Goal: Transaction & Acquisition: Purchase product/service

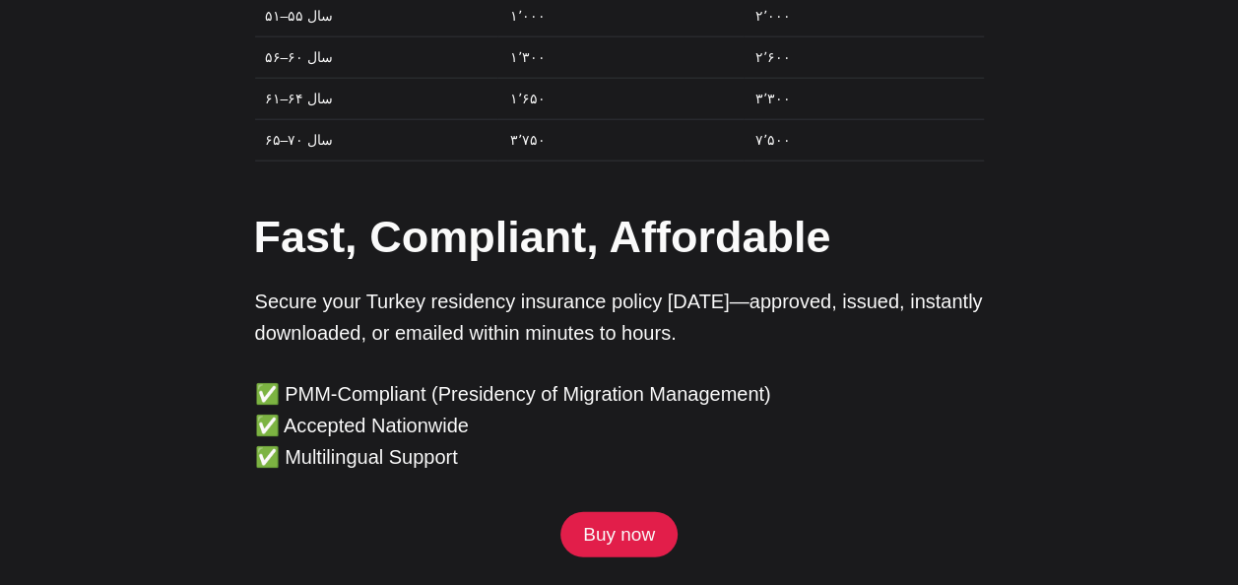
scroll to position [6183, 0]
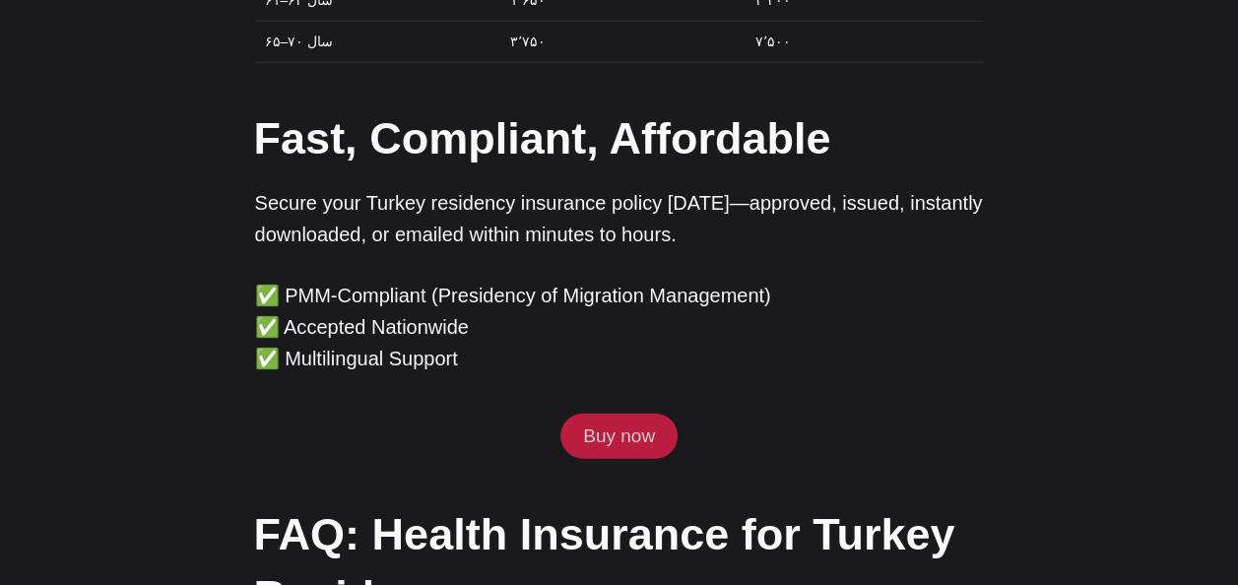
click at [634, 414] on link "Buy now" at bounding box center [618, 436] width 116 height 45
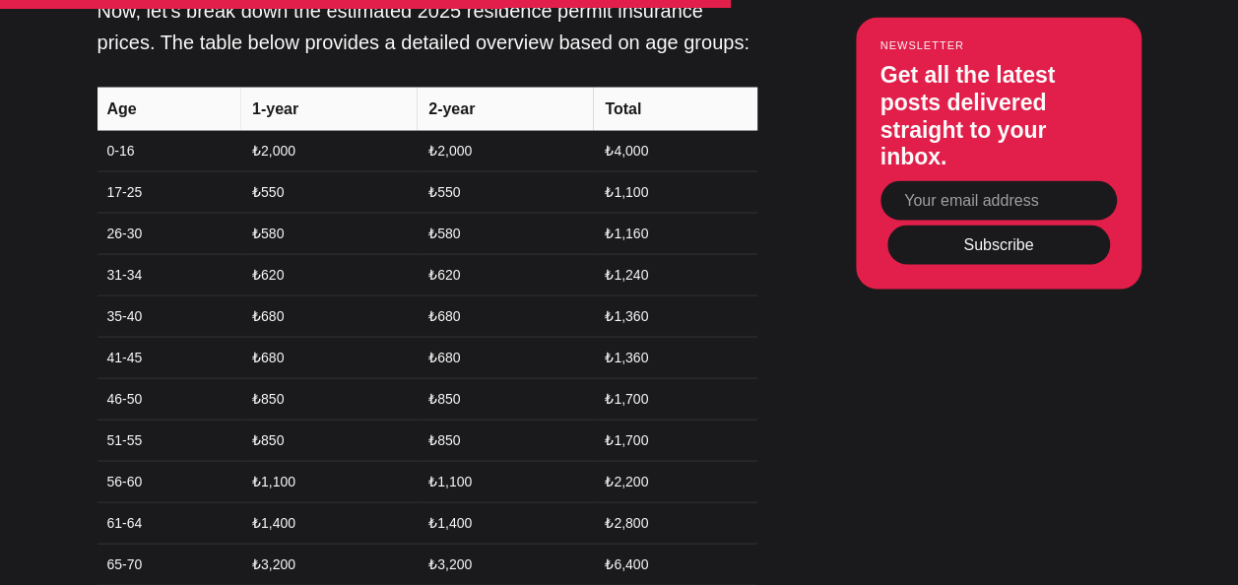
scroll to position [5810, 0]
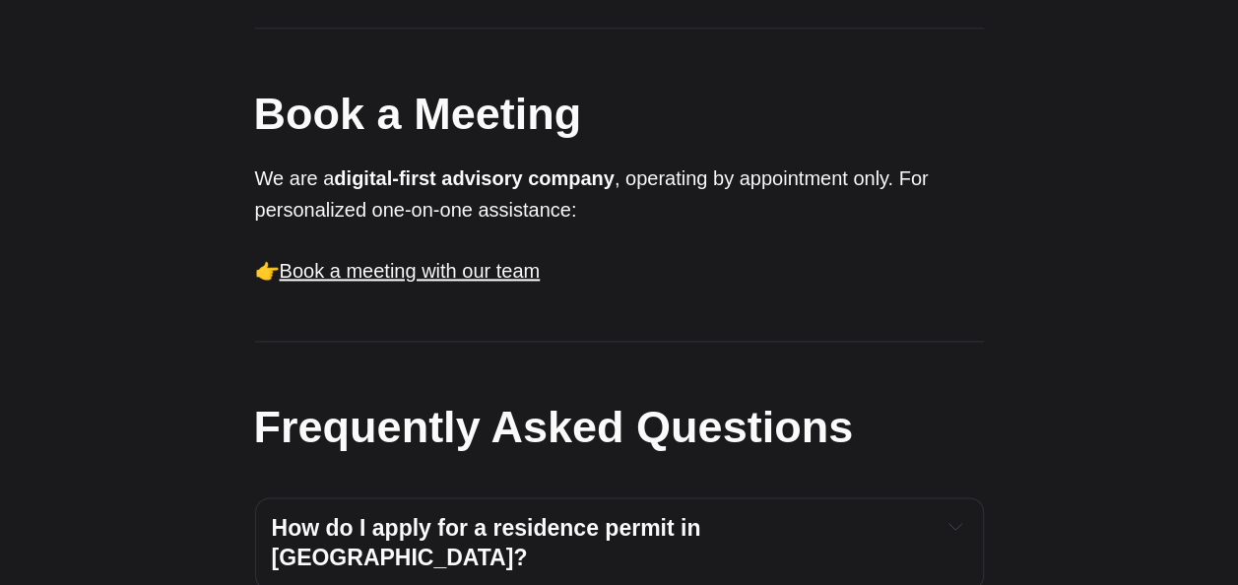
scroll to position [890, 0]
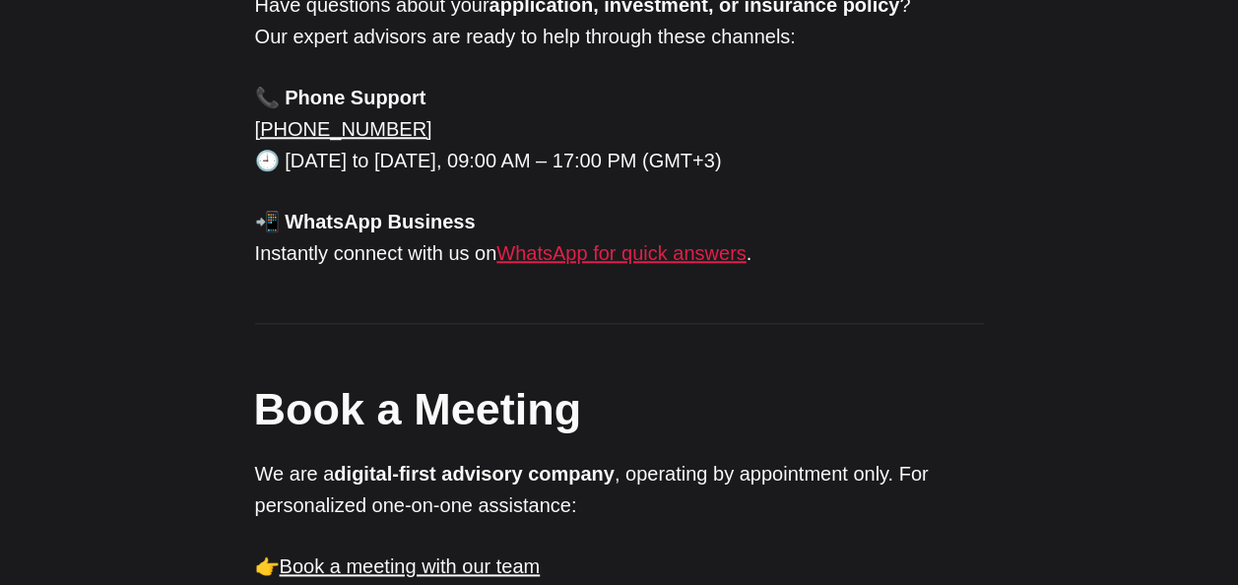
click at [620, 242] on link "WhatsApp for quick answers" at bounding box center [620, 253] width 249 height 22
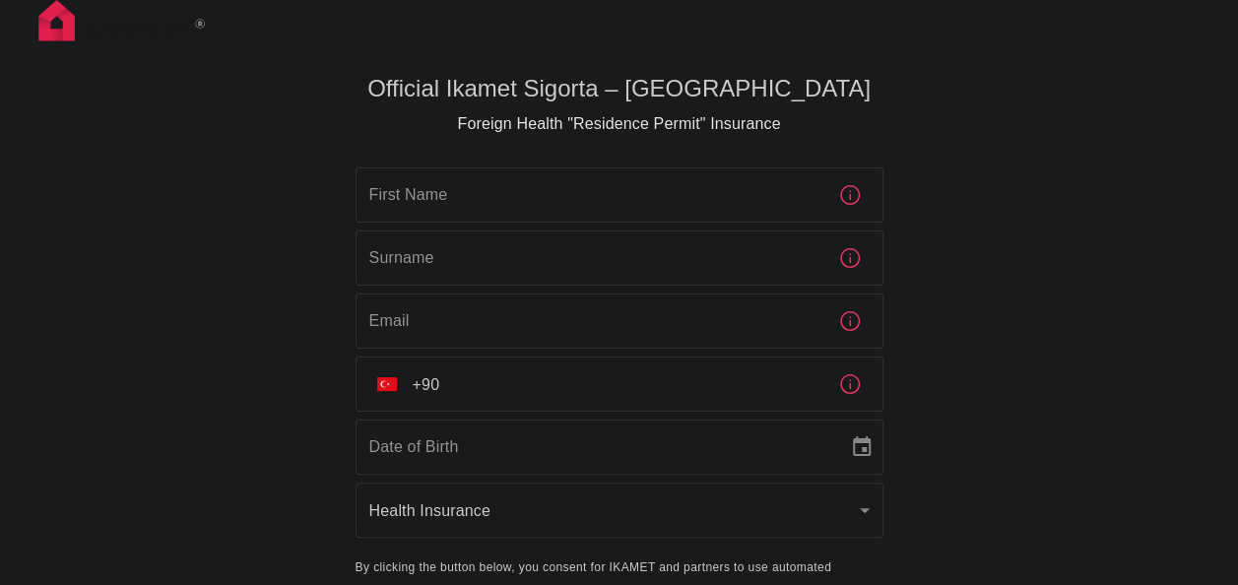
scroll to position [135, 0]
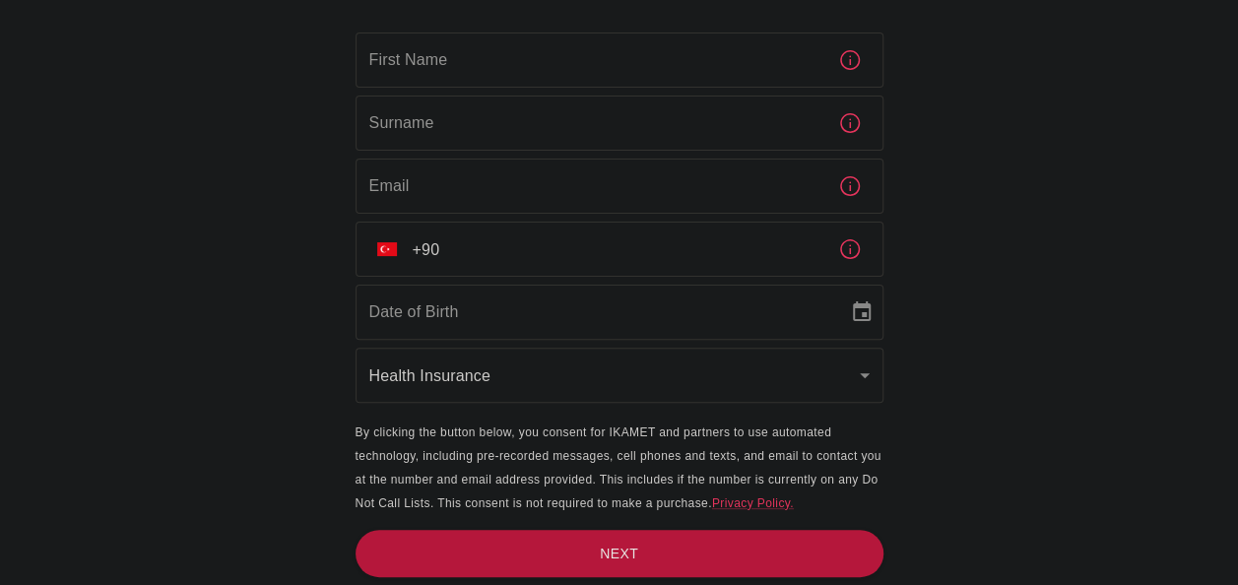
click at [825, 363] on body "Official Ikamet Sigorta – Turkey Foreign Health "Residence Permit" Insurance Fi…" at bounding box center [619, 225] width 1238 height 720
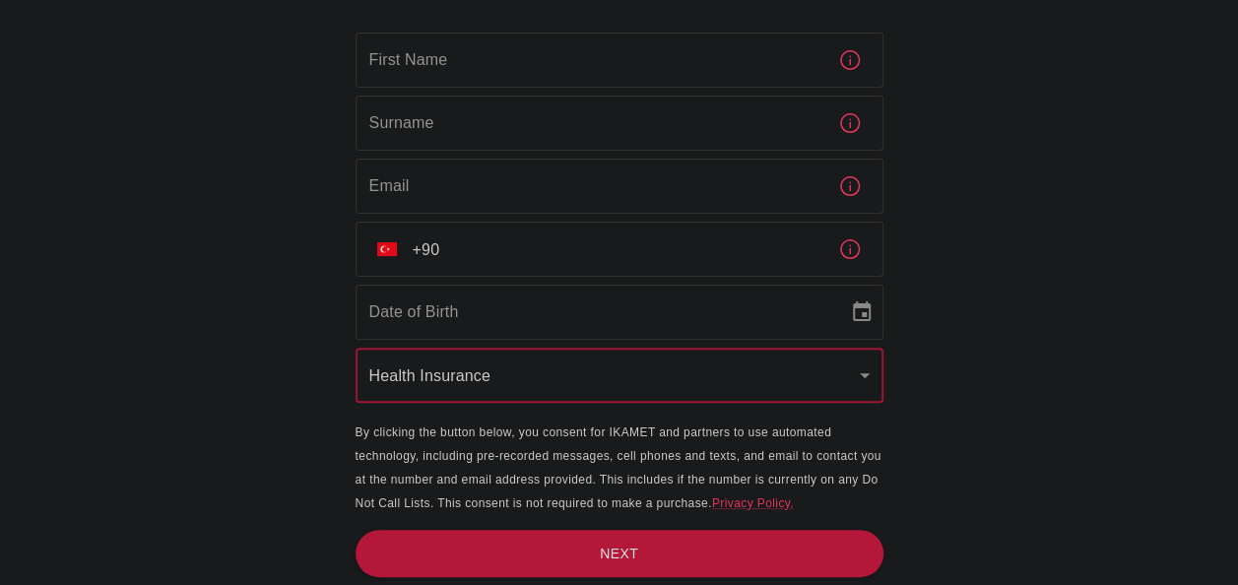
scroll to position [36, 0]
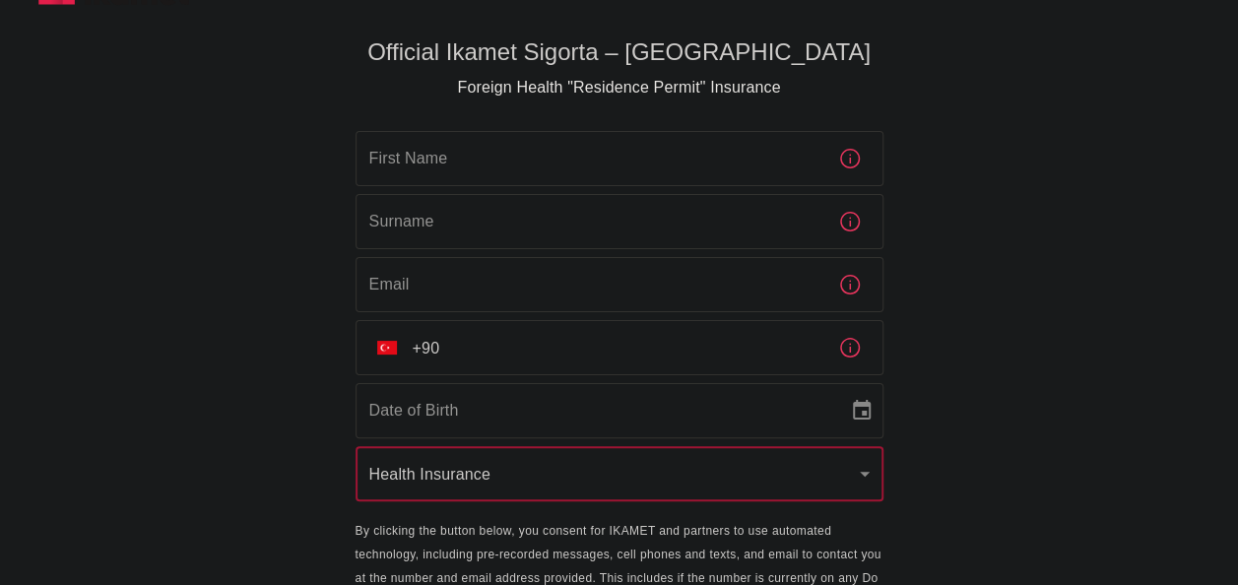
click at [662, 169] on input "First Name" at bounding box center [589, 158] width 467 height 55
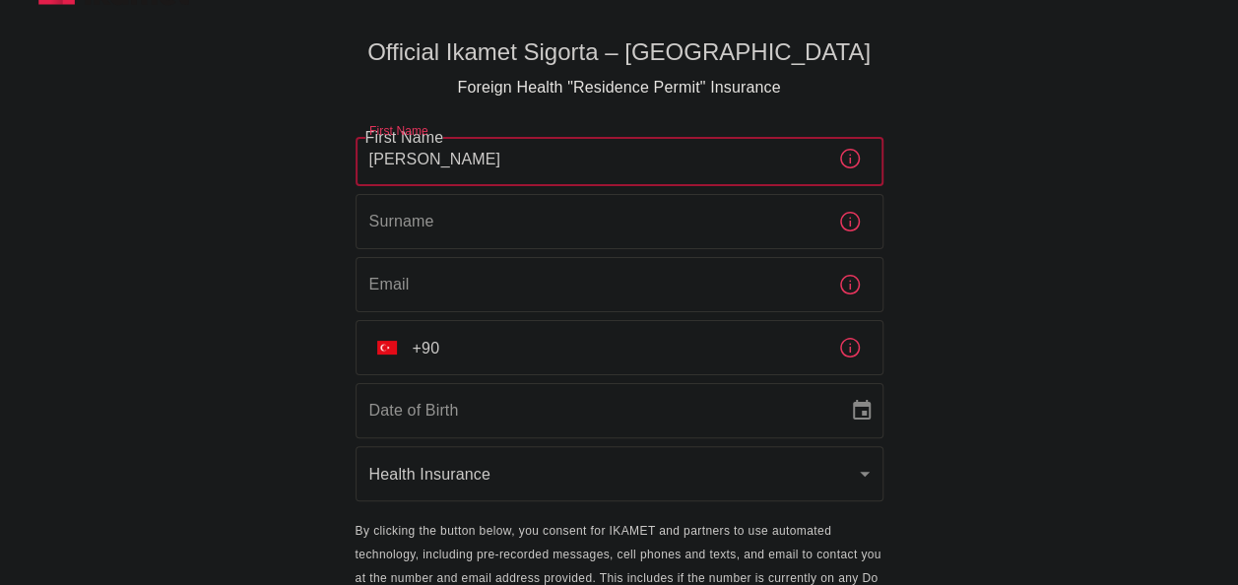
type input "ahsan ahmed"
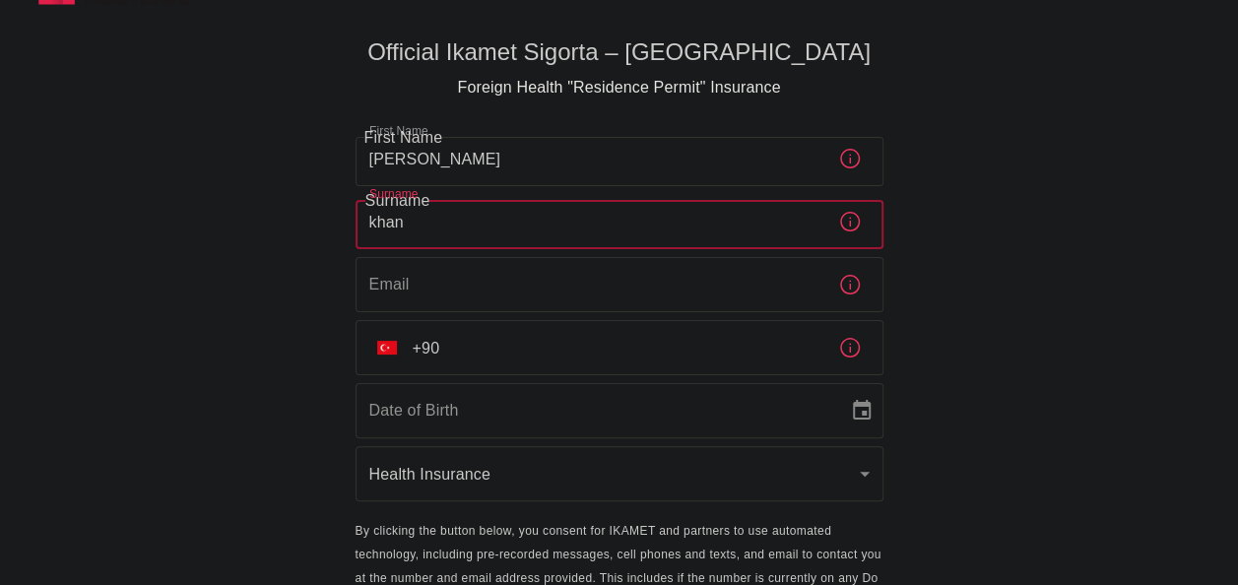
type input "khan"
click at [609, 293] on input "Email" at bounding box center [589, 284] width 467 height 55
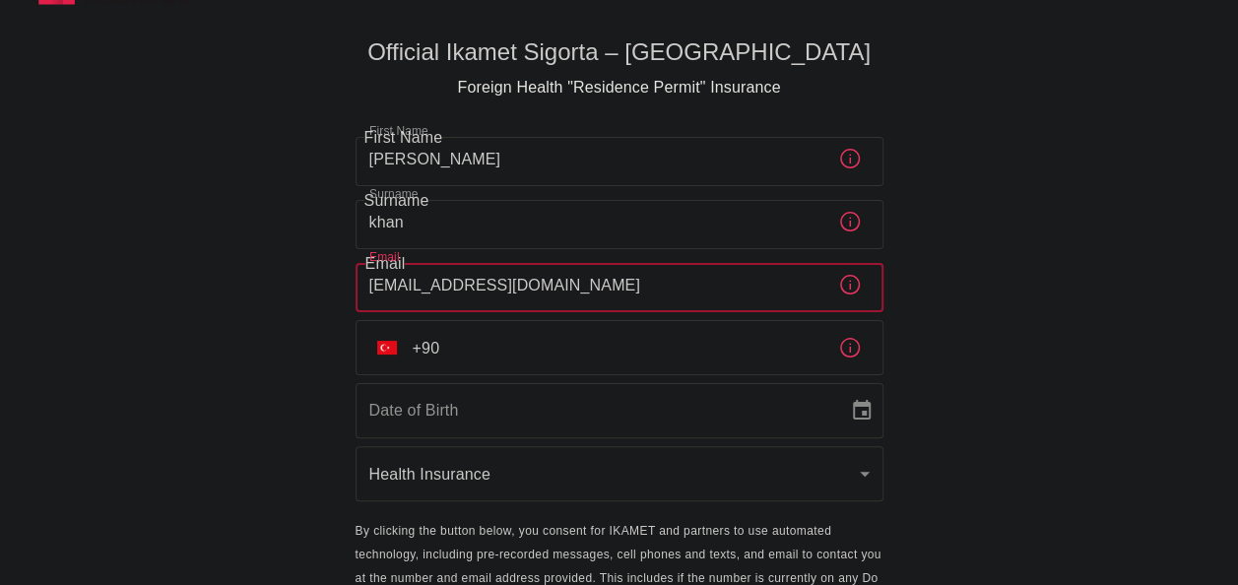
type input "ahsan_ak8@outlook.com"
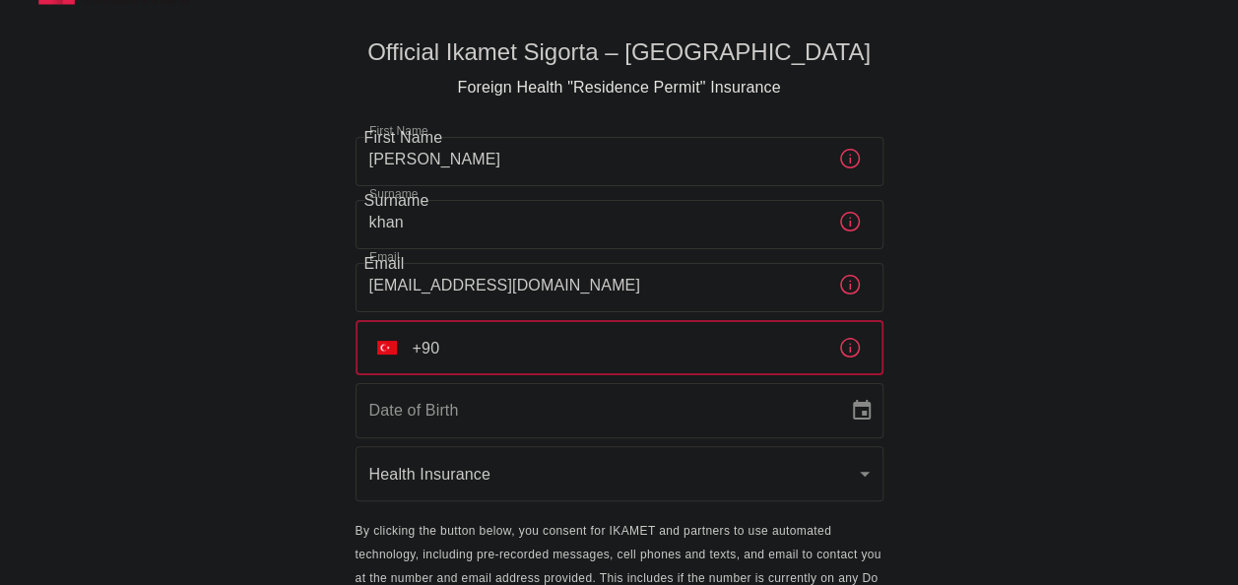
click at [575, 350] on input "+90" at bounding box center [618, 347] width 410 height 55
type input "+90 506 274 03 36"
click at [549, 400] on input "DD/MM/YYYY" at bounding box center [595, 410] width 479 height 55
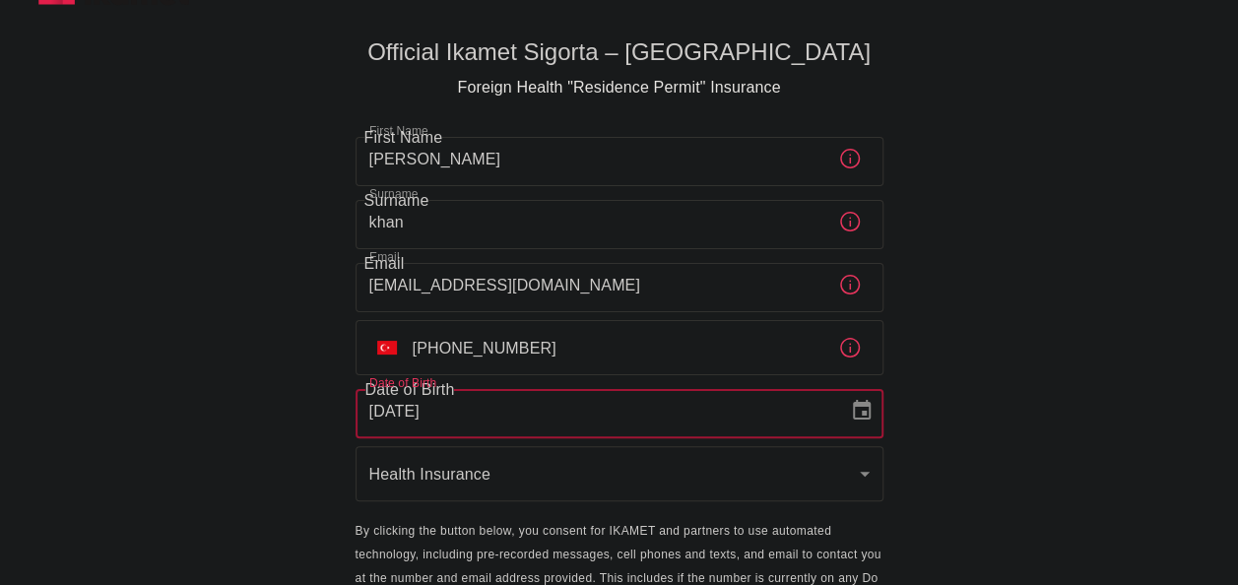
type input "31/05/1986"
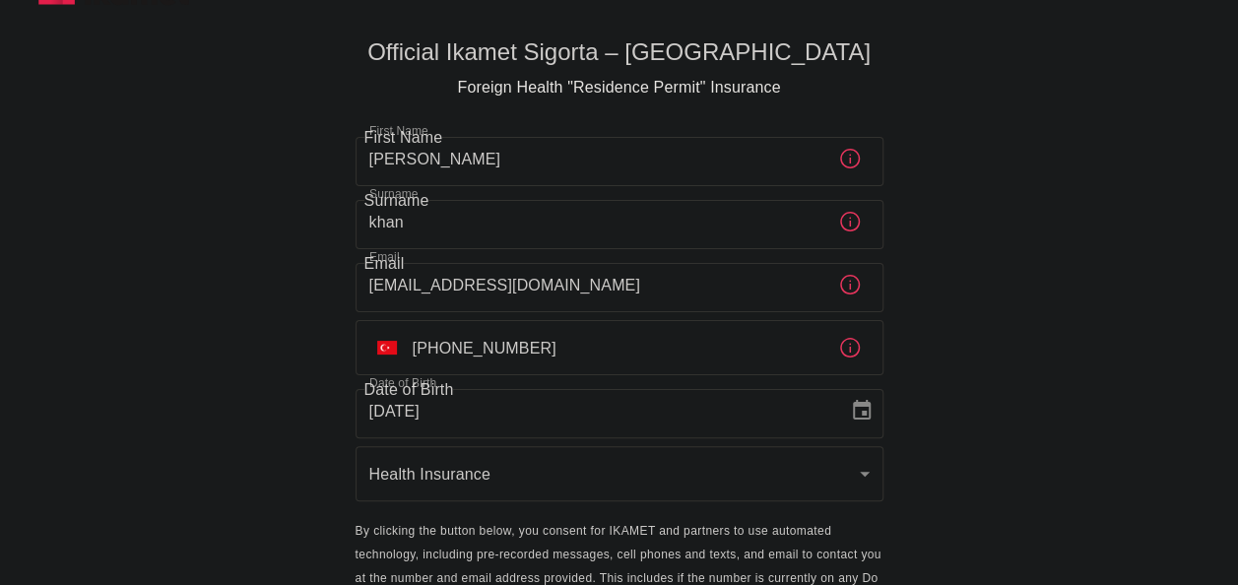
click at [1121, 504] on div "Official Ikamet Sigorta – Turkey Foreign Health "Residence Permit" Insurance Fi…" at bounding box center [619, 324] width 1238 height 720
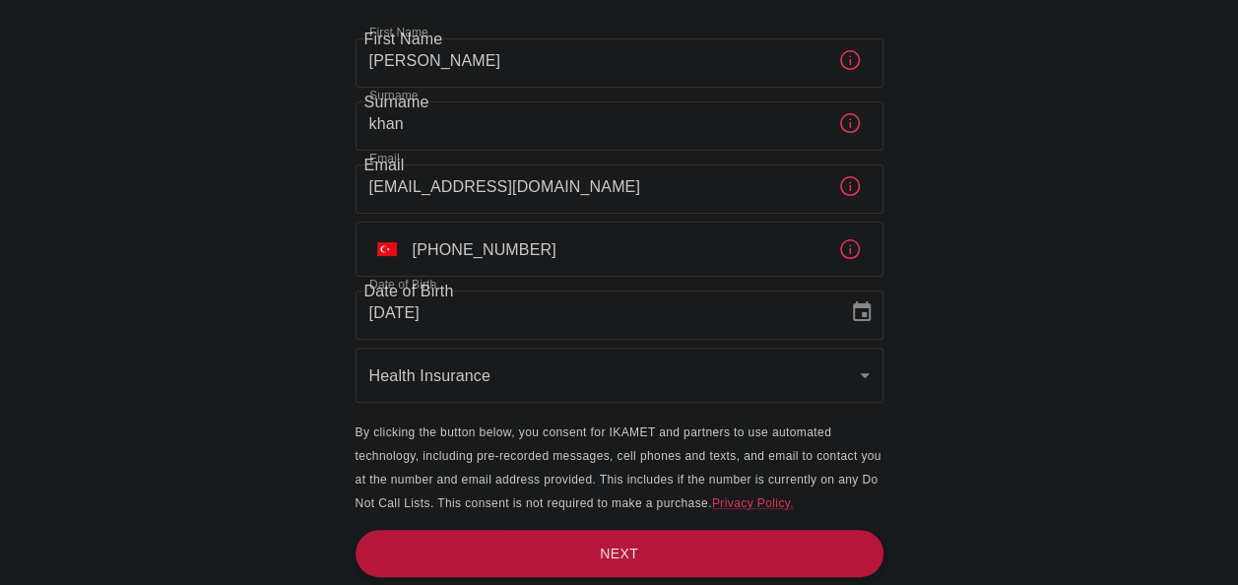
click at [808, 544] on button "Next" at bounding box center [620, 554] width 528 height 48
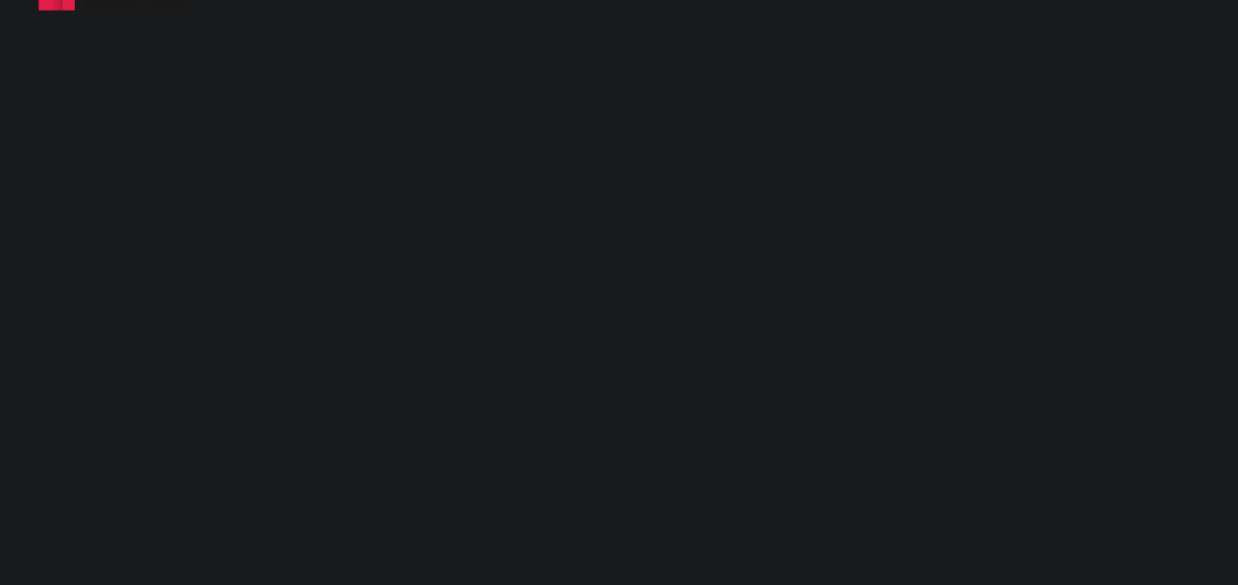
scroll to position [6, 0]
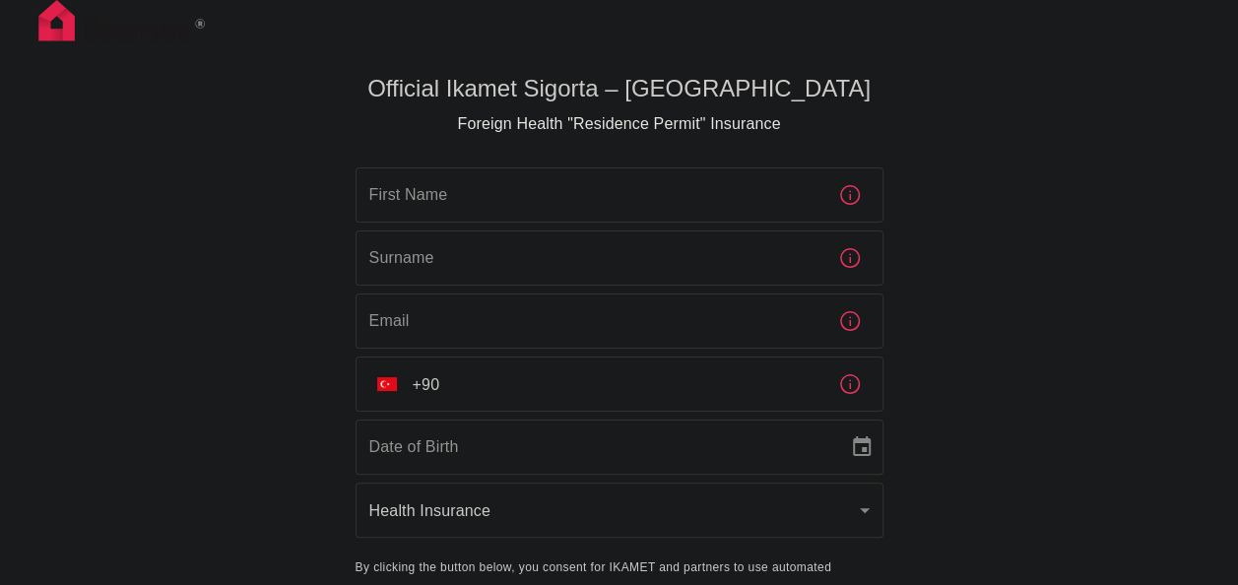
click at [535, 197] on input "First Name" at bounding box center [589, 194] width 467 height 55
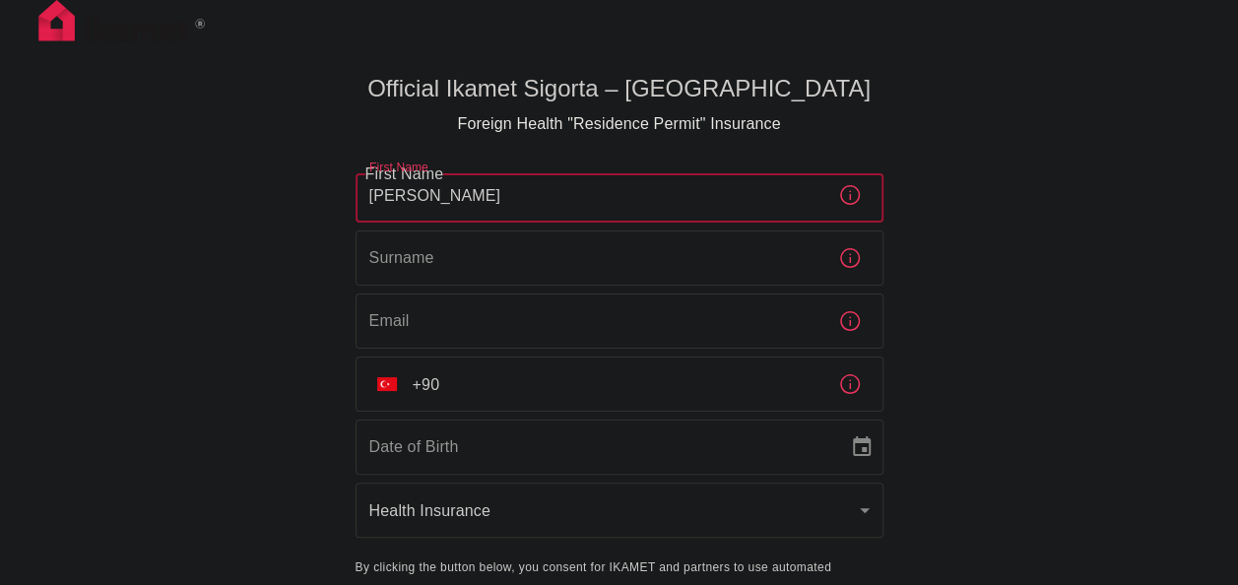
type input "ahsan ahmed khan"
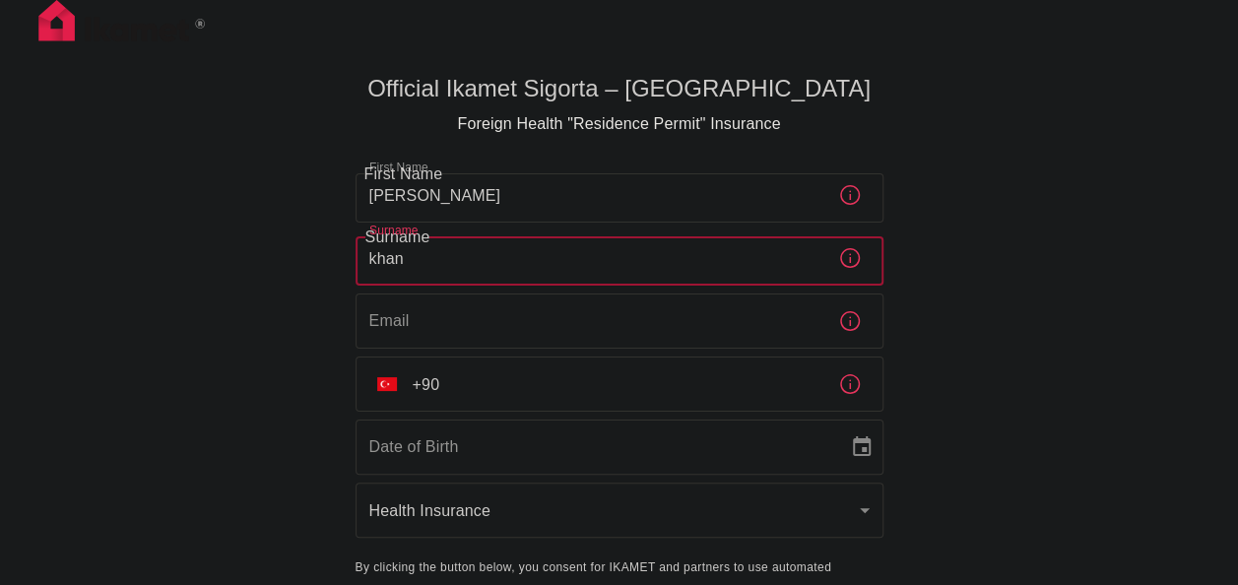
type input "khan"
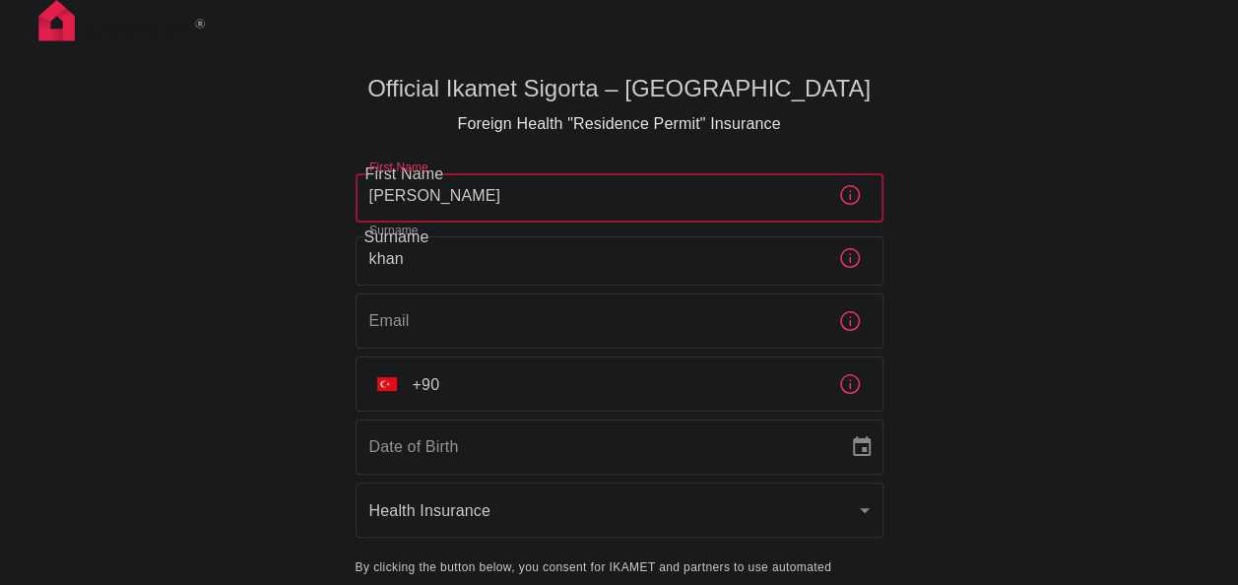
click at [535, 197] on input "ahsan ahmed khan" at bounding box center [589, 194] width 467 height 55
type input "ahsan ahmed"
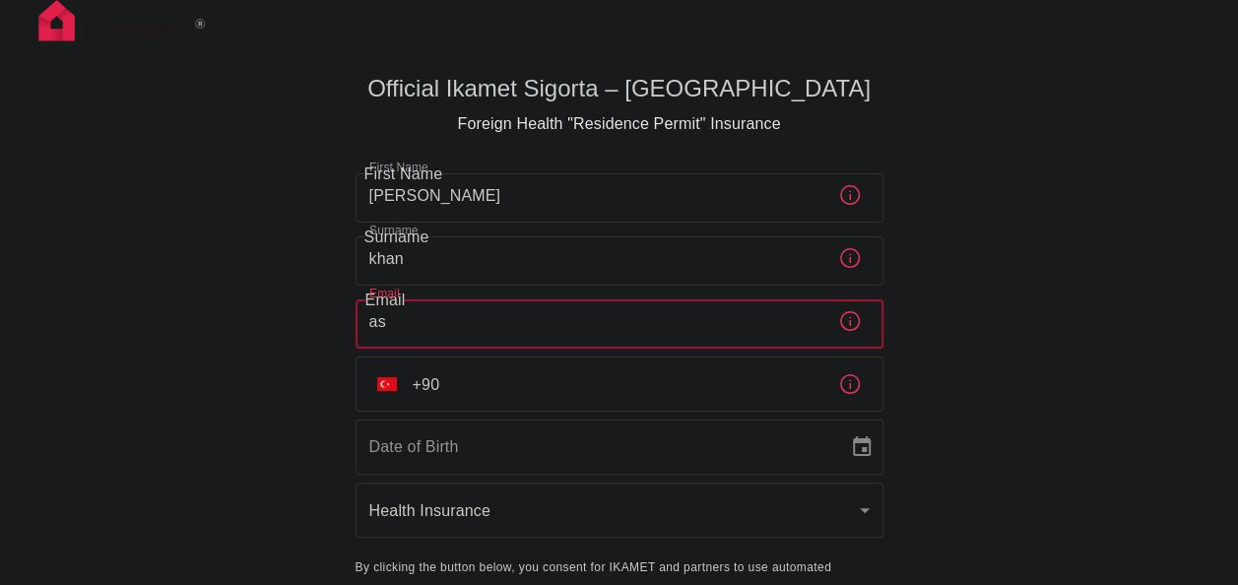
type input "a"
type input "ahsan_ak8@outlook.com"
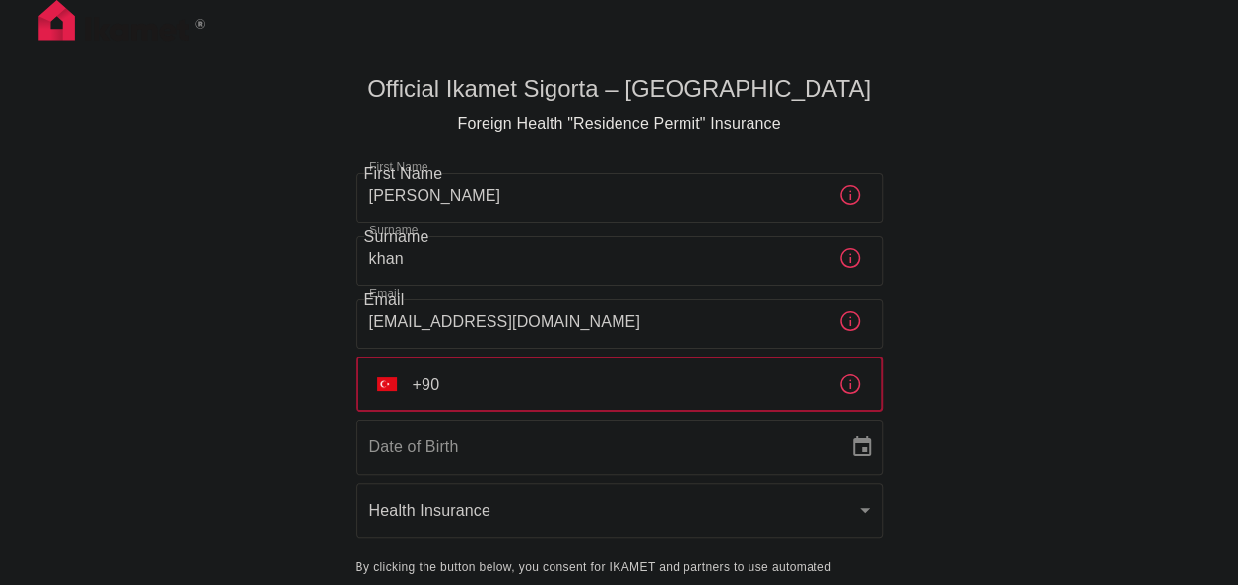
click at [526, 376] on input "+90" at bounding box center [618, 383] width 410 height 55
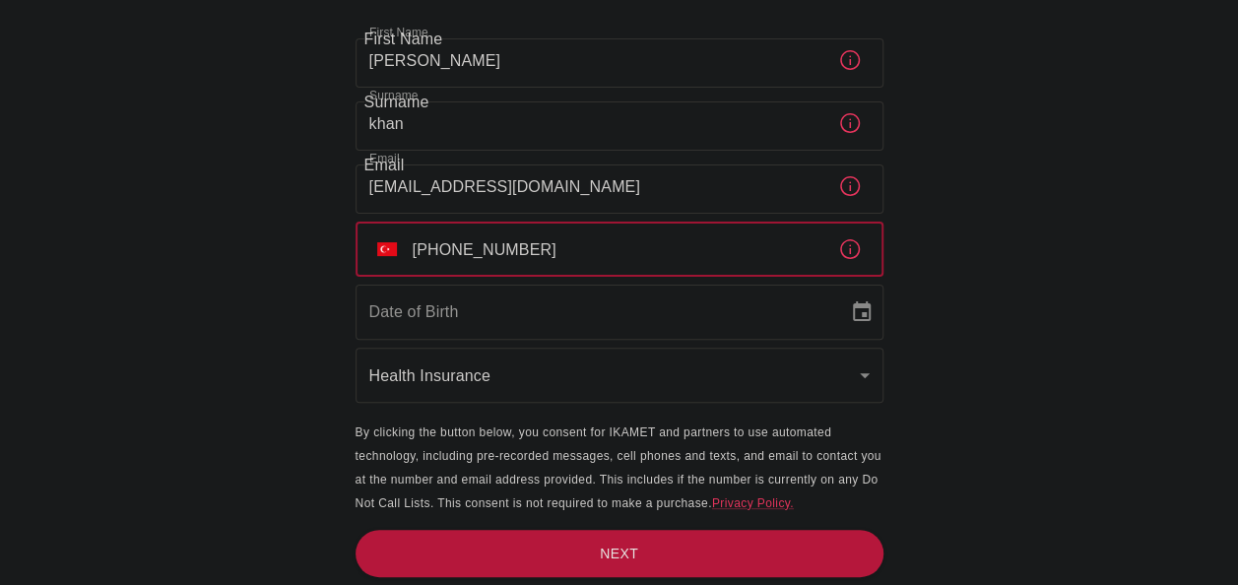
type input "+90 501 329 11 89"
click at [617, 316] on input "Date of Birth" at bounding box center [595, 312] width 479 height 55
type input "DD/MM/YYYY"
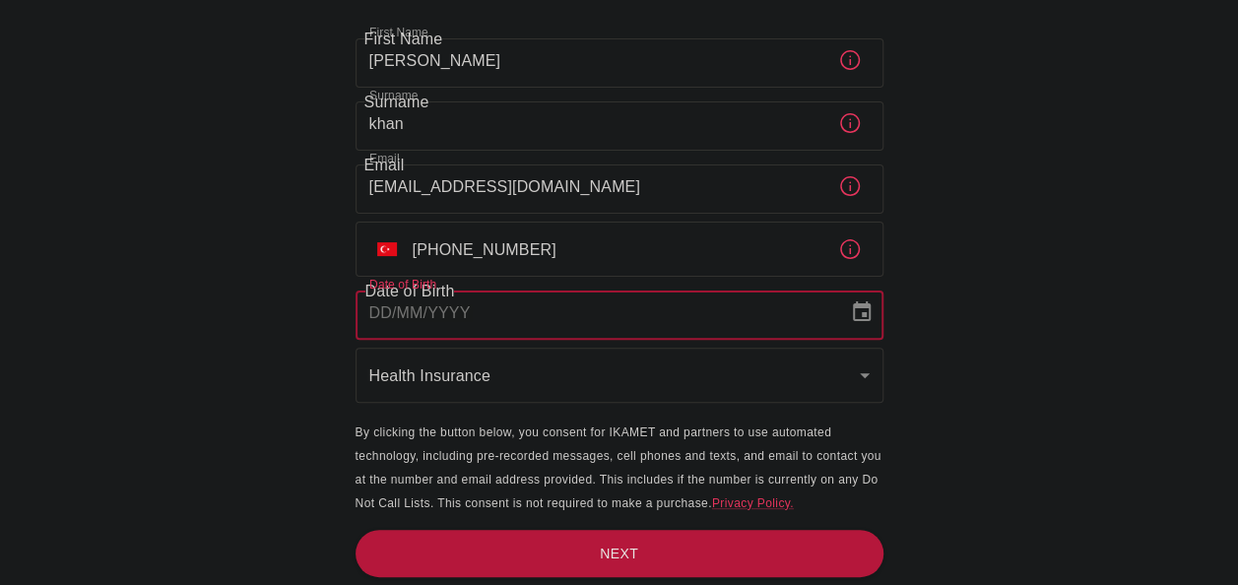
click at [857, 315] on icon "Choose date" at bounding box center [862, 312] width 24 height 24
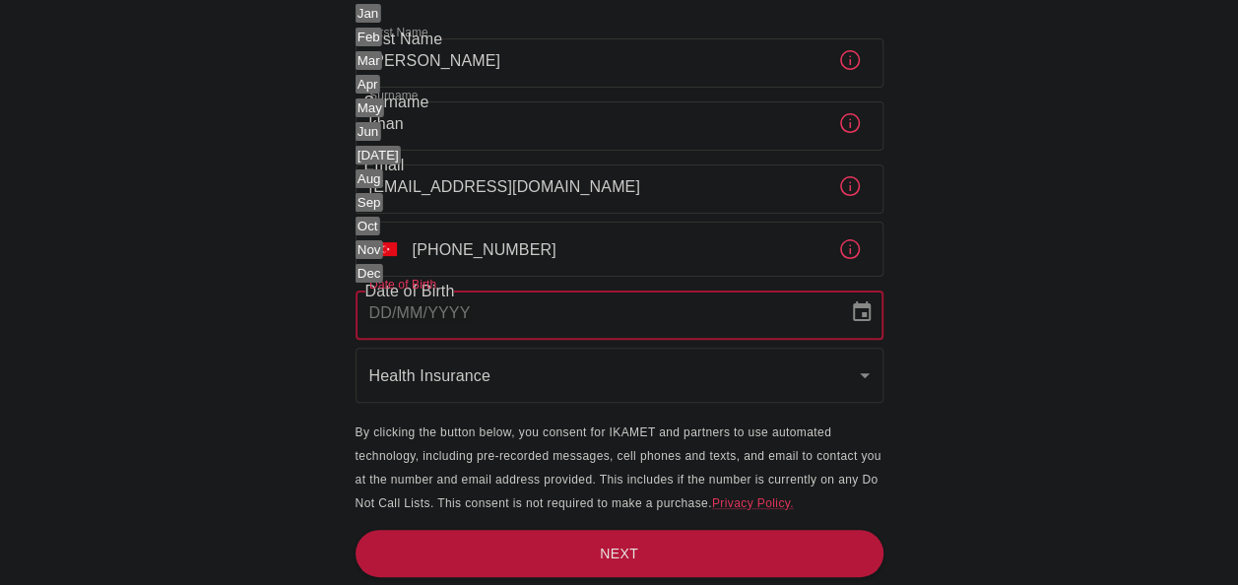
click at [384, 117] on button "May" at bounding box center [370, 107] width 29 height 19
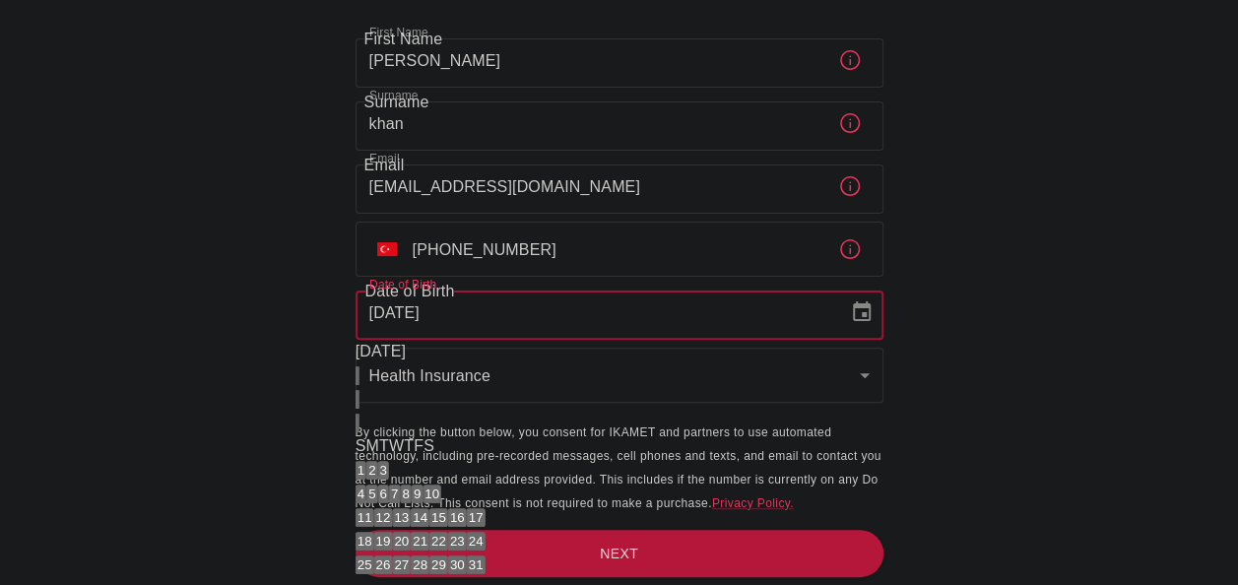
click at [357, 380] on icon "calendar view is open, switch to year view" at bounding box center [357, 380] width 0 height 0
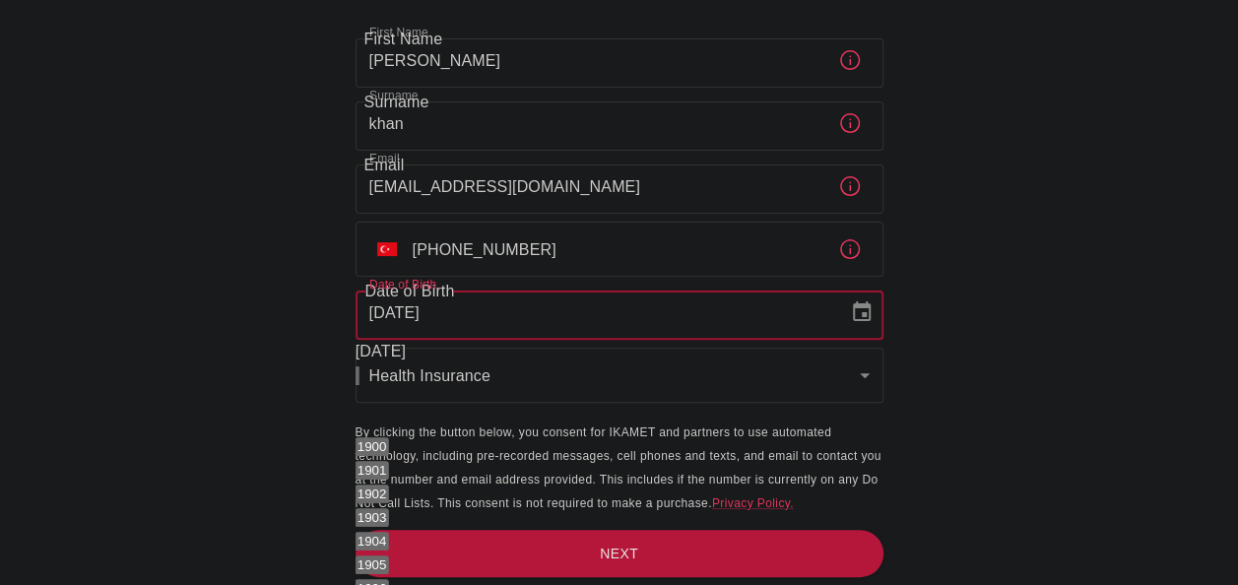
scroll to position [1069, 0]
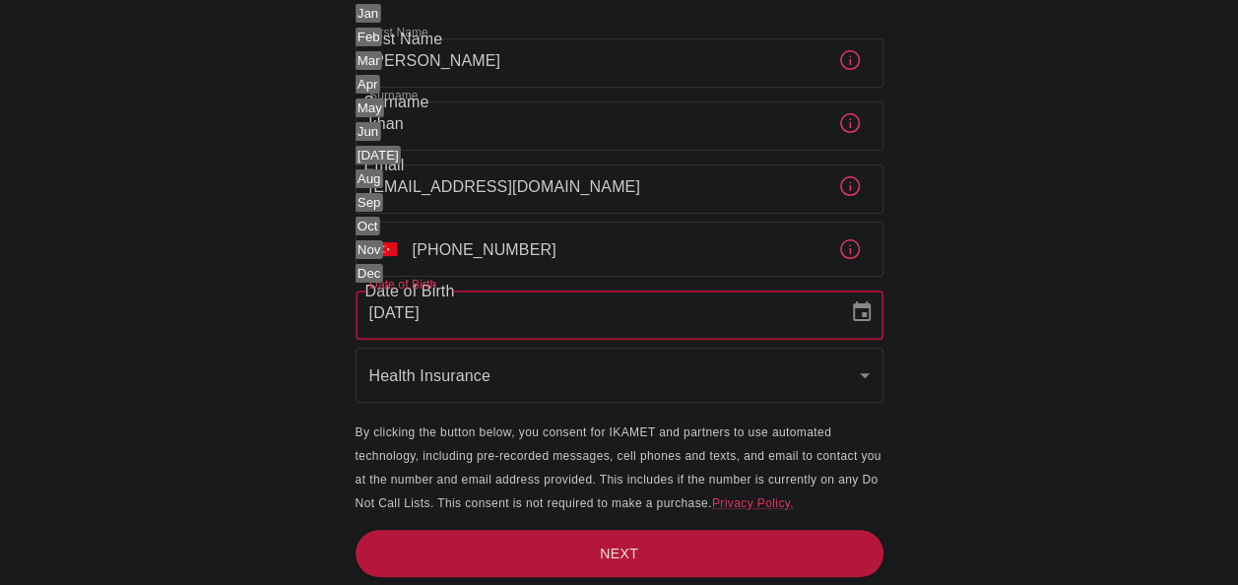
click at [384, 117] on button "May" at bounding box center [370, 107] width 29 height 19
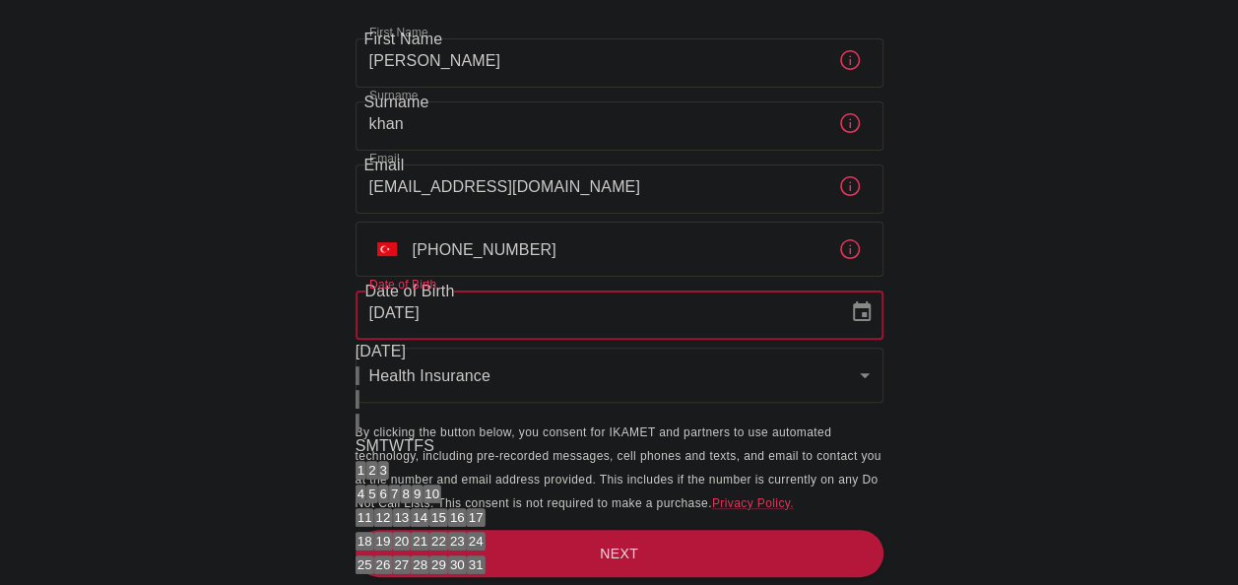
scroll to position [219, 0]
click at [486, 555] on button "31" at bounding box center [476, 564] width 19 height 19
type input "31/05/1986"
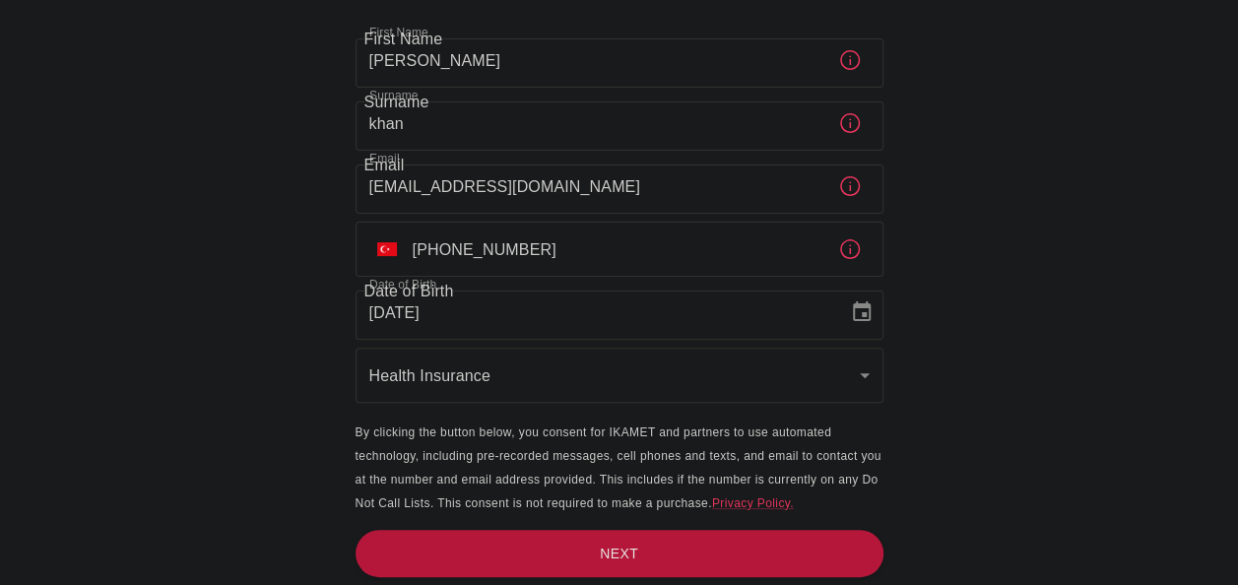
scroll to position [135, 0]
click at [609, 548] on button "Next" at bounding box center [620, 554] width 528 height 48
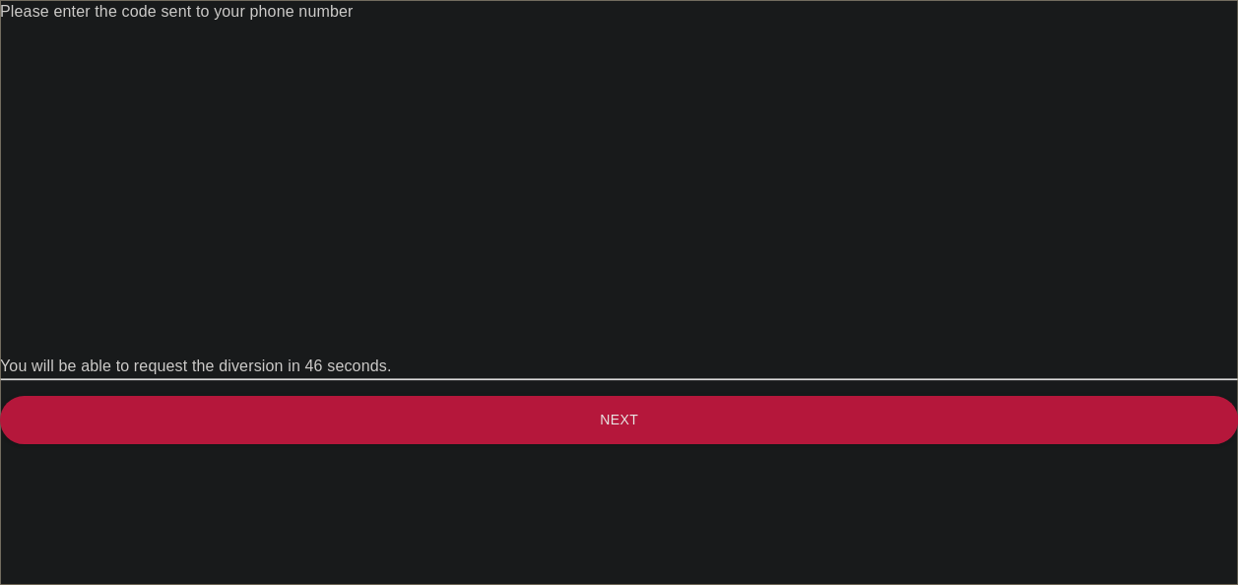
click at [421, 79] on input "text" at bounding box center [632, 51] width 1265 height 55
type input "5"
type input "7"
type input "3"
type input "1"
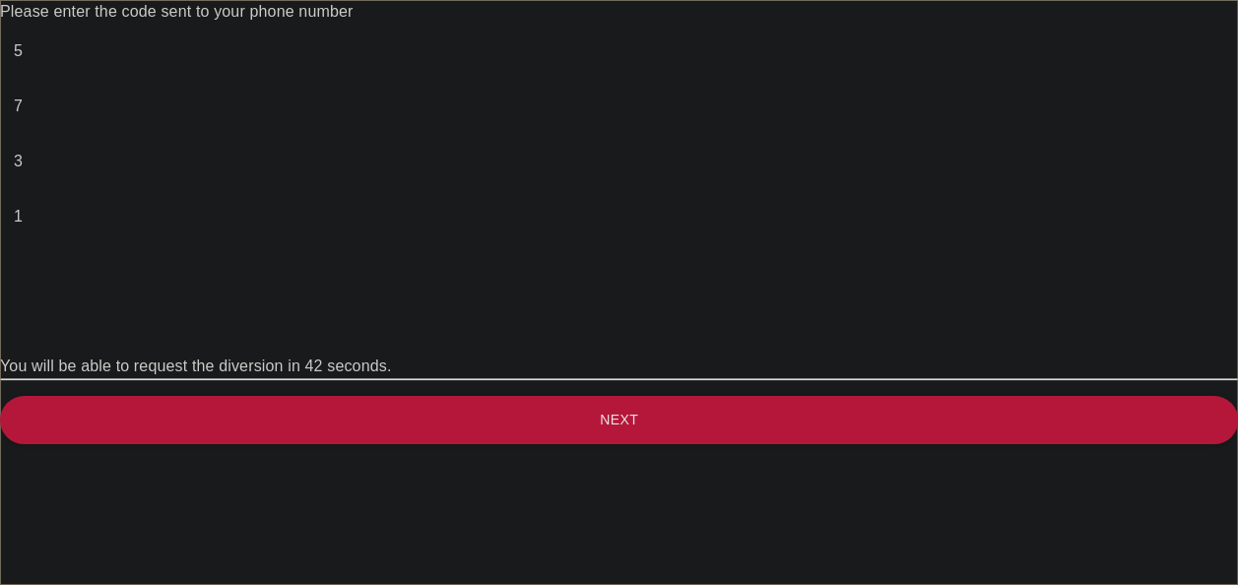
type input "8"
type input "1"
click at [670, 400] on button "Next" at bounding box center [619, 420] width 1238 height 48
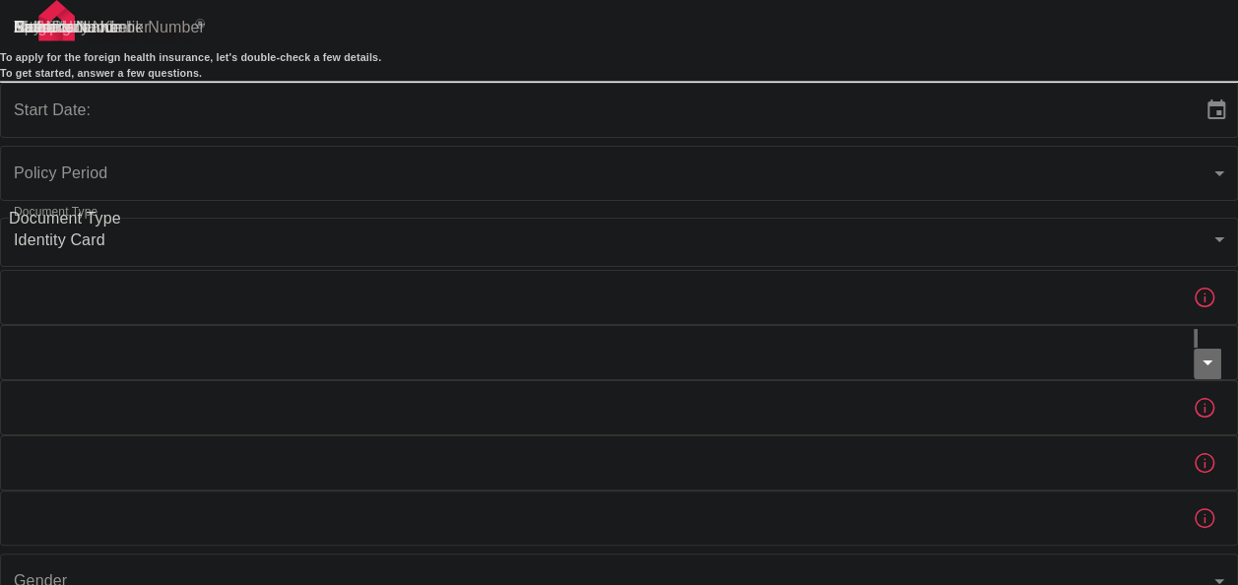
type input "b7343ef8-d55e-4554-96a8-76e30347e985"
type input "07/10/2025"
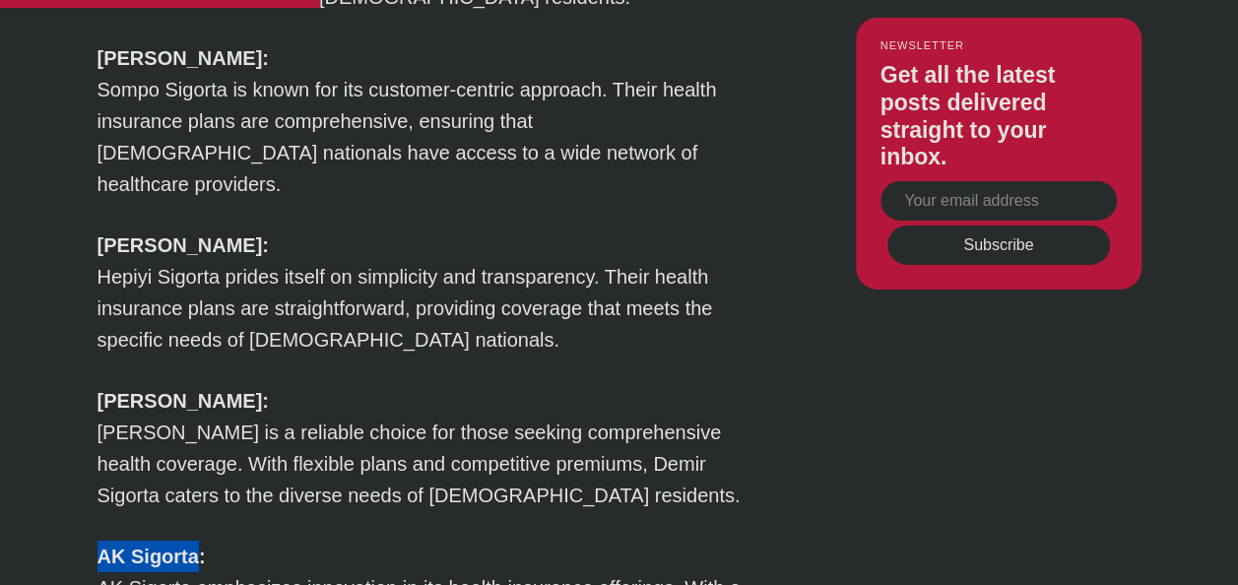
drag, startPoint x: 97, startPoint y: 358, endPoint x: 195, endPoint y: 358, distance: 97.5
click at [195, 546] on strong "AK Sigorta:" at bounding box center [151, 557] width 108 height 22
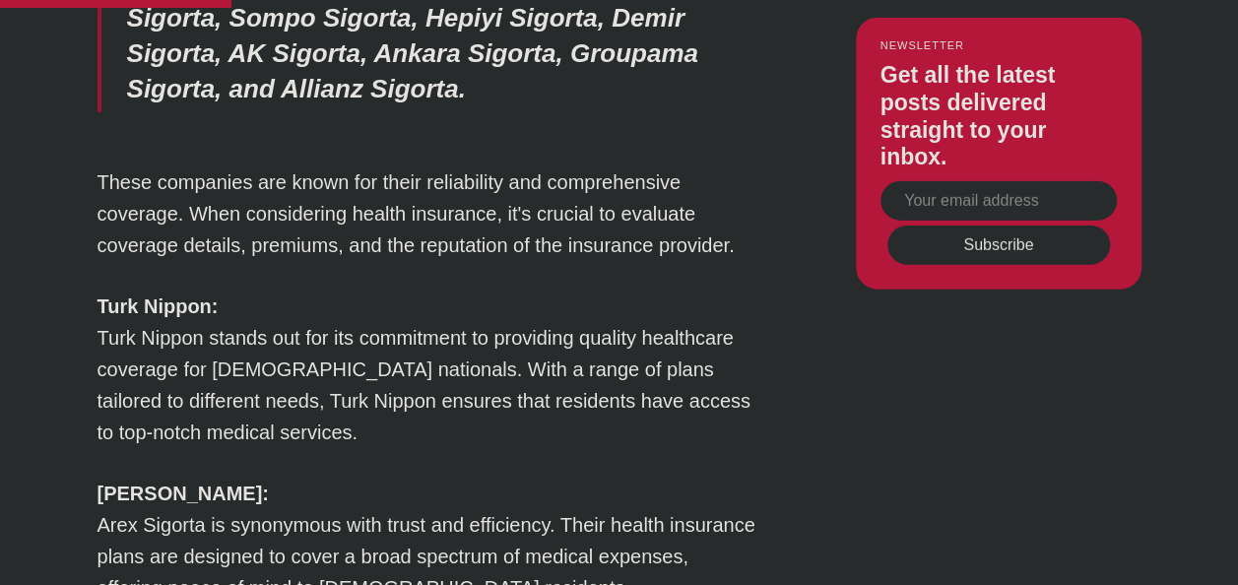
scroll to position [2265, 0]
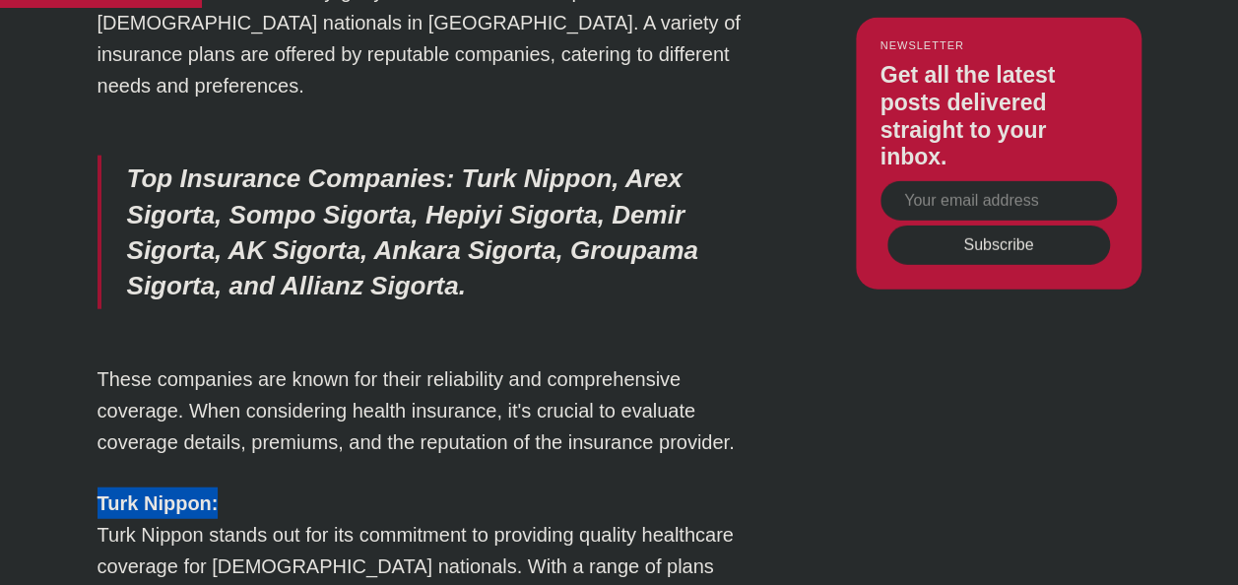
drag, startPoint x: 100, startPoint y: 336, endPoint x: 218, endPoint y: 338, distance: 117.2
click at [218, 492] on strong "Turk Nippon:" at bounding box center [157, 503] width 121 height 22
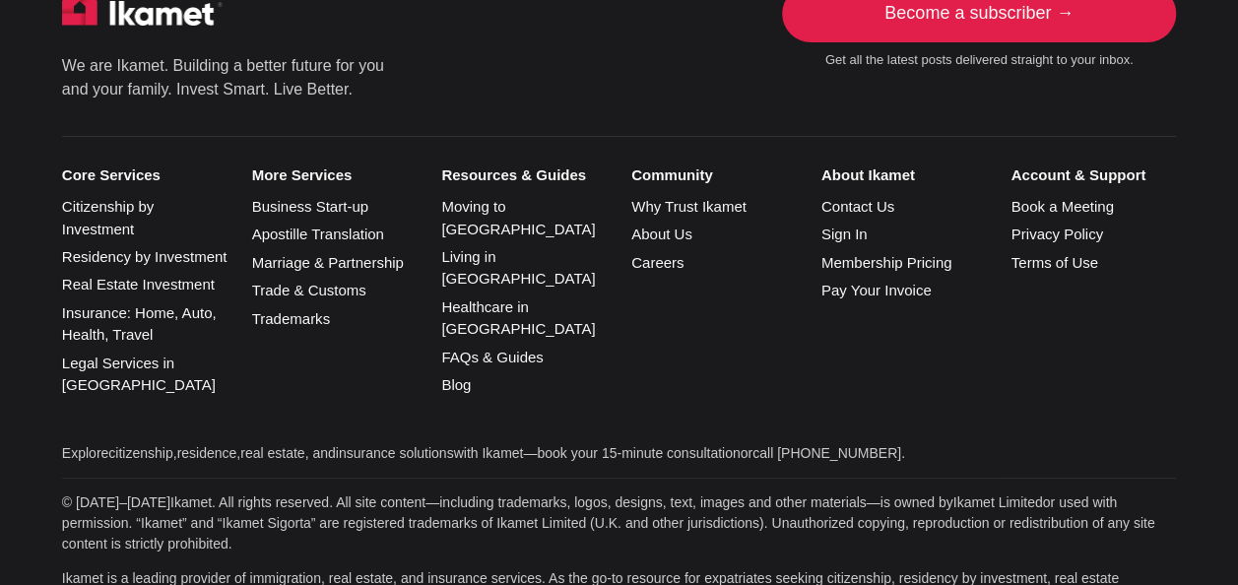
scroll to position [3425, 0]
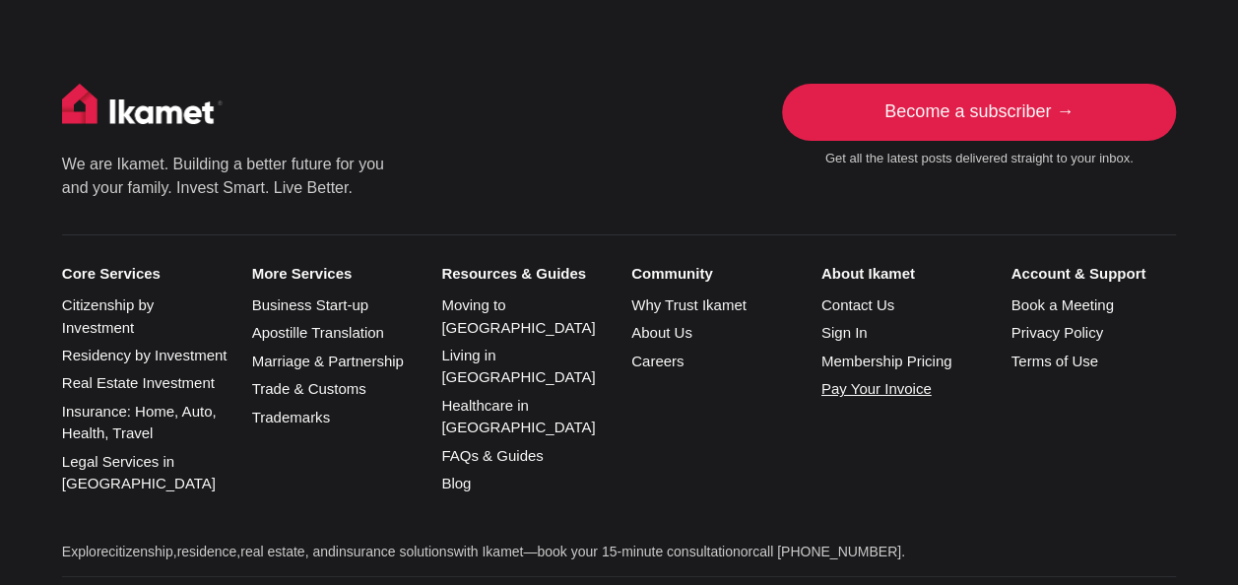
click at [888, 380] on link "Pay Your Invoice" at bounding box center [876, 388] width 110 height 17
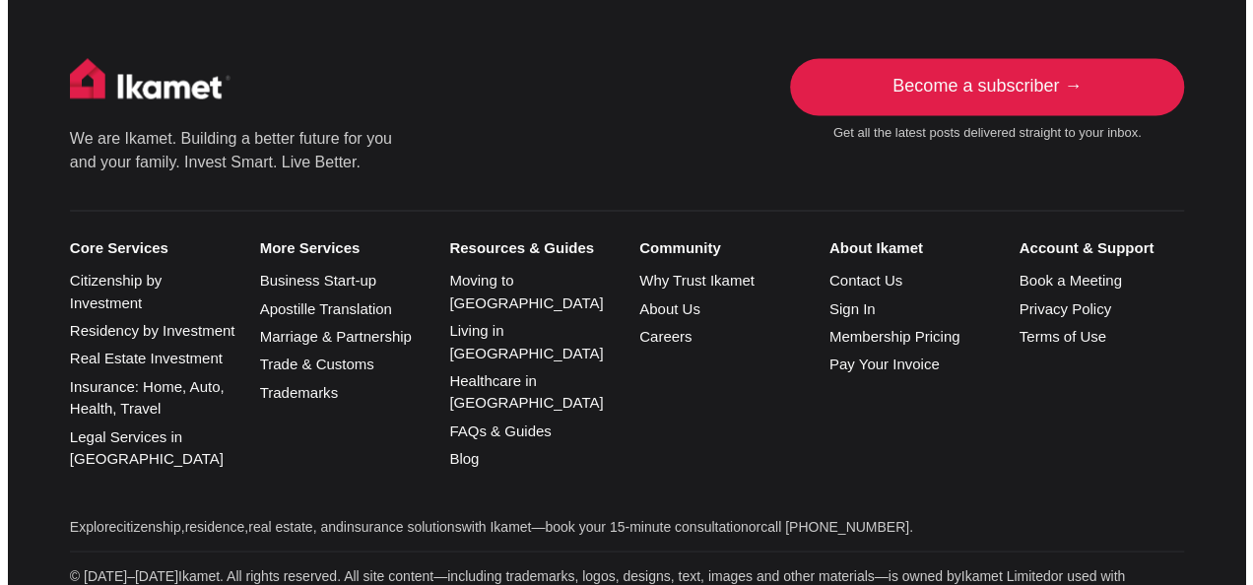
scroll to position [1674, 0]
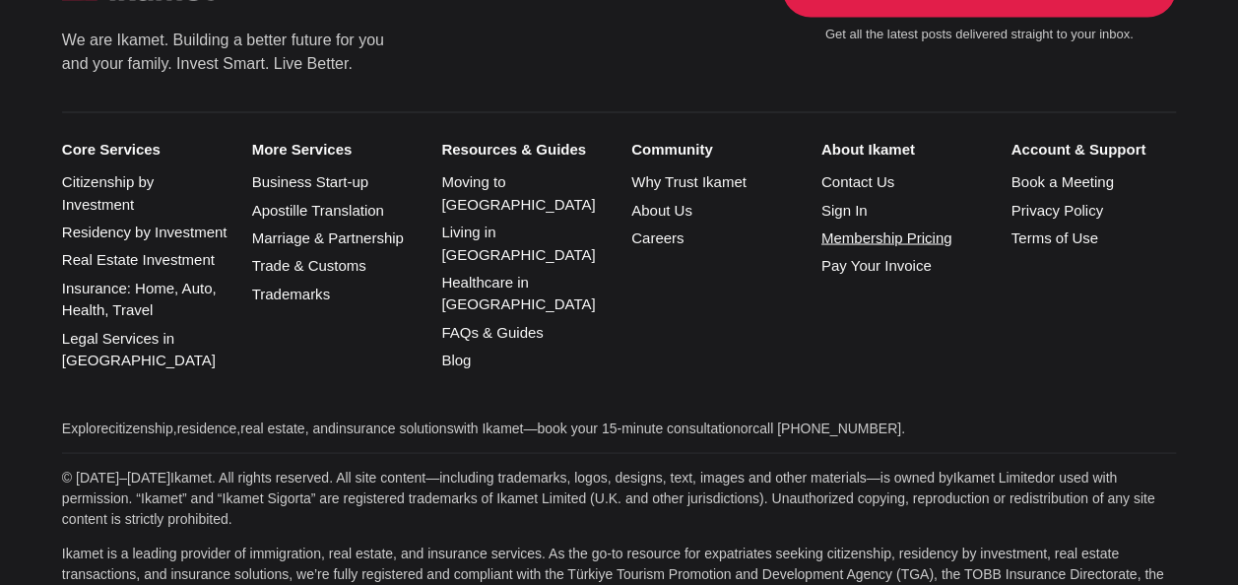
click at [886, 236] on link "Membership Pricing" at bounding box center [886, 236] width 131 height 17
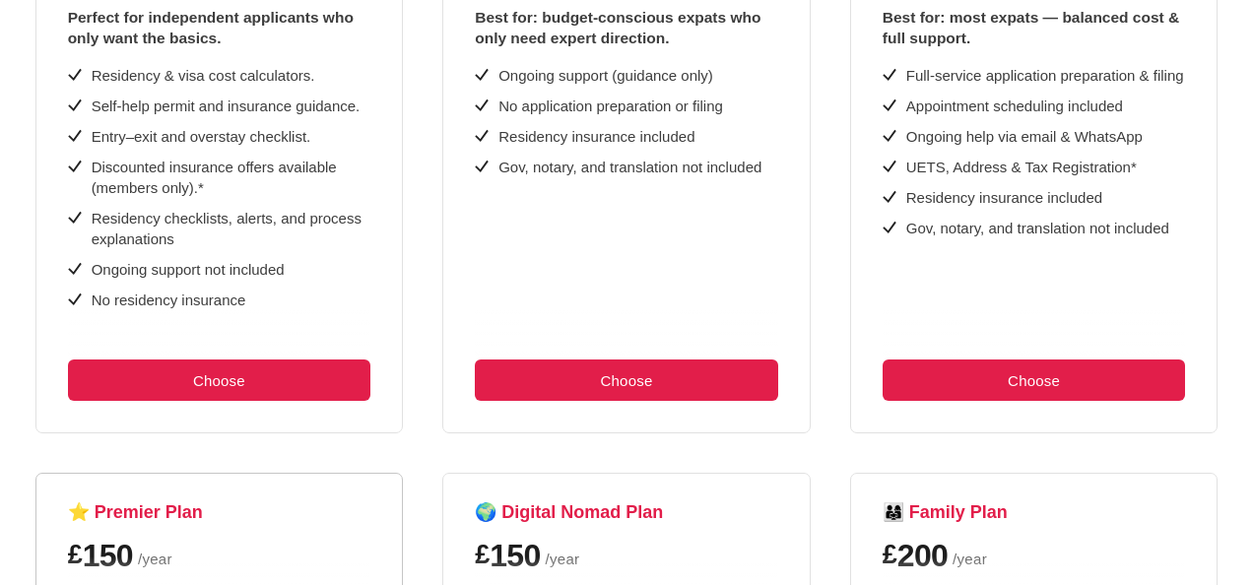
scroll to position [442, 0]
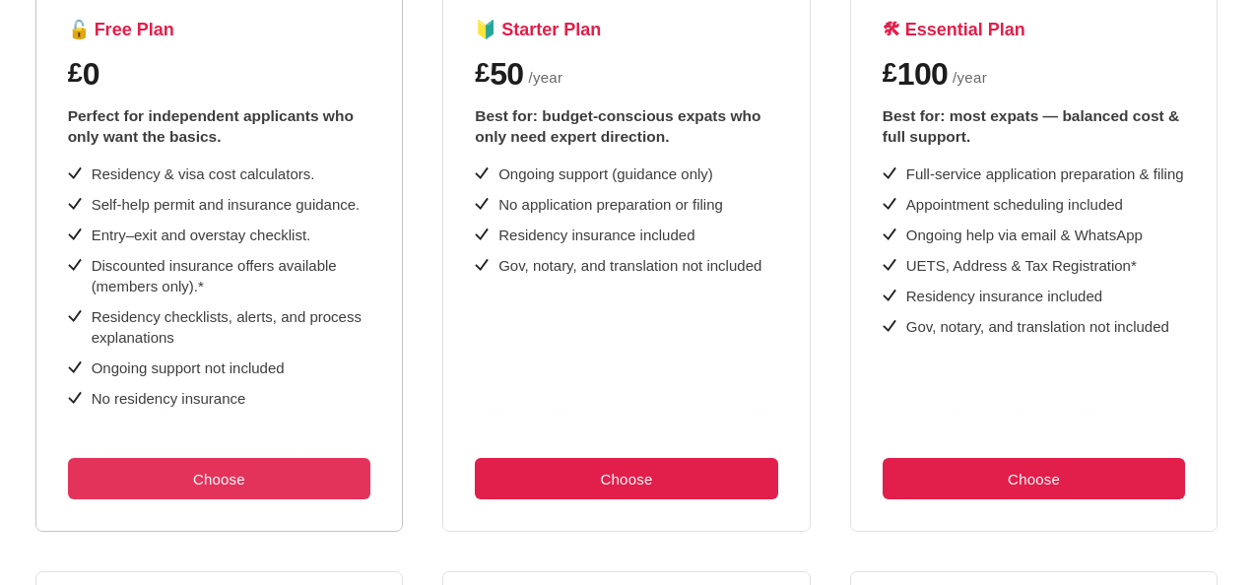
click at [280, 479] on button "Choose" at bounding box center [219, 478] width 303 height 41
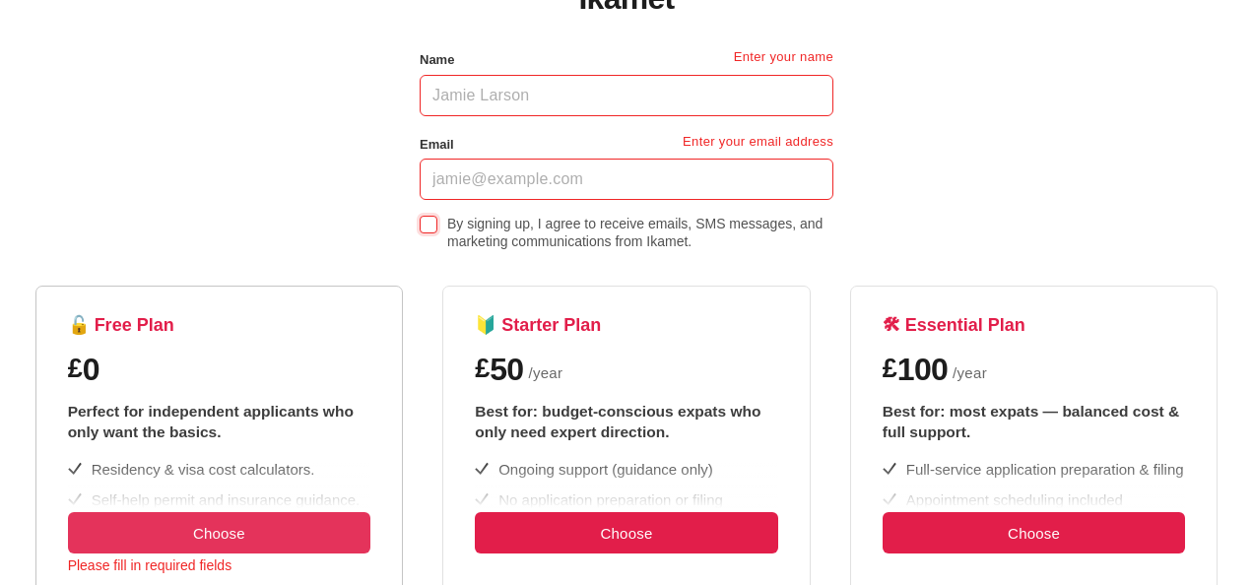
scroll to position [0, 0]
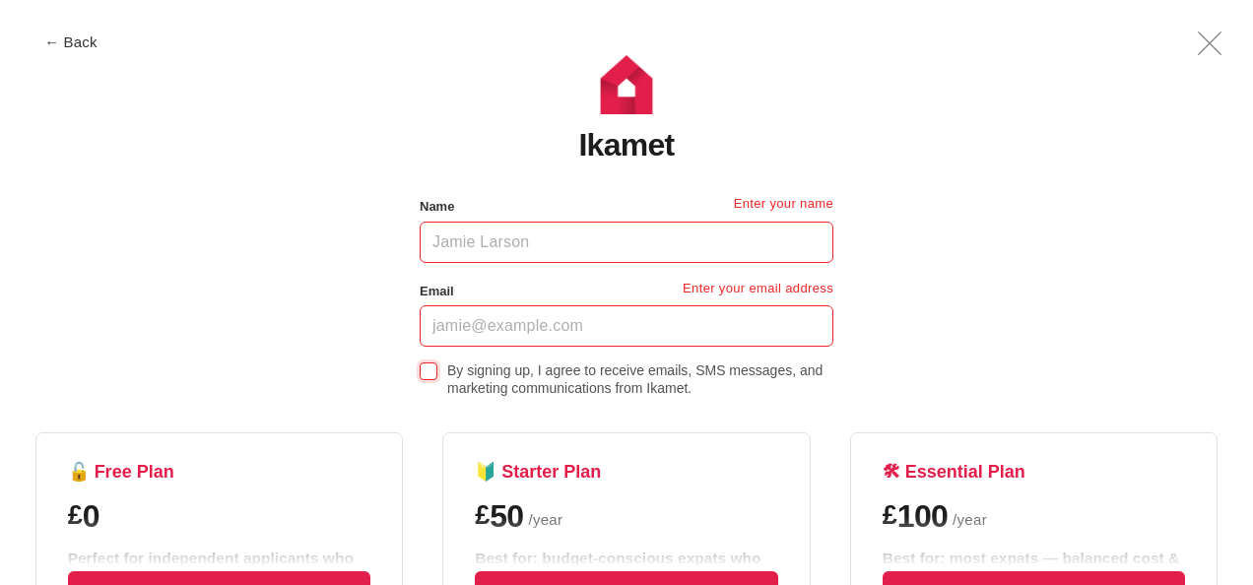
click at [612, 242] on input "Name" at bounding box center [627, 242] width 414 height 41
type input "ahsan ahmed khan"
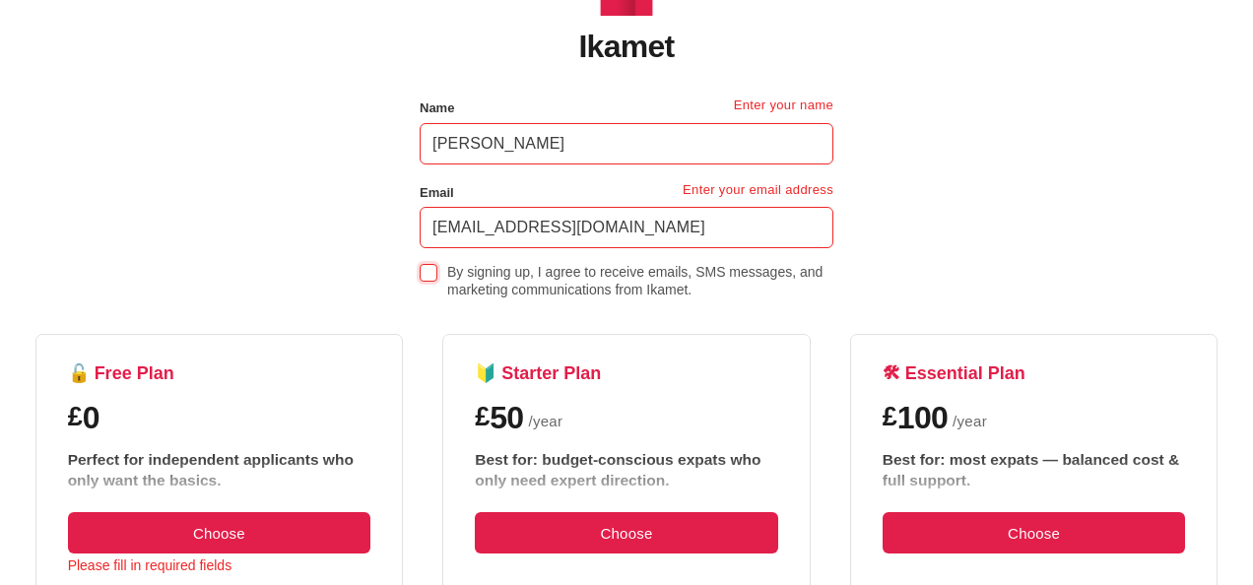
type input "ahsan_ak8@outlook.com"
click at [429, 273] on span at bounding box center [429, 273] width 18 height 18
click at [0, 0] on input "By signing up, I agree to receive emails, SMS messages, and marketing communica…" at bounding box center [0, 0] width 0 height 0
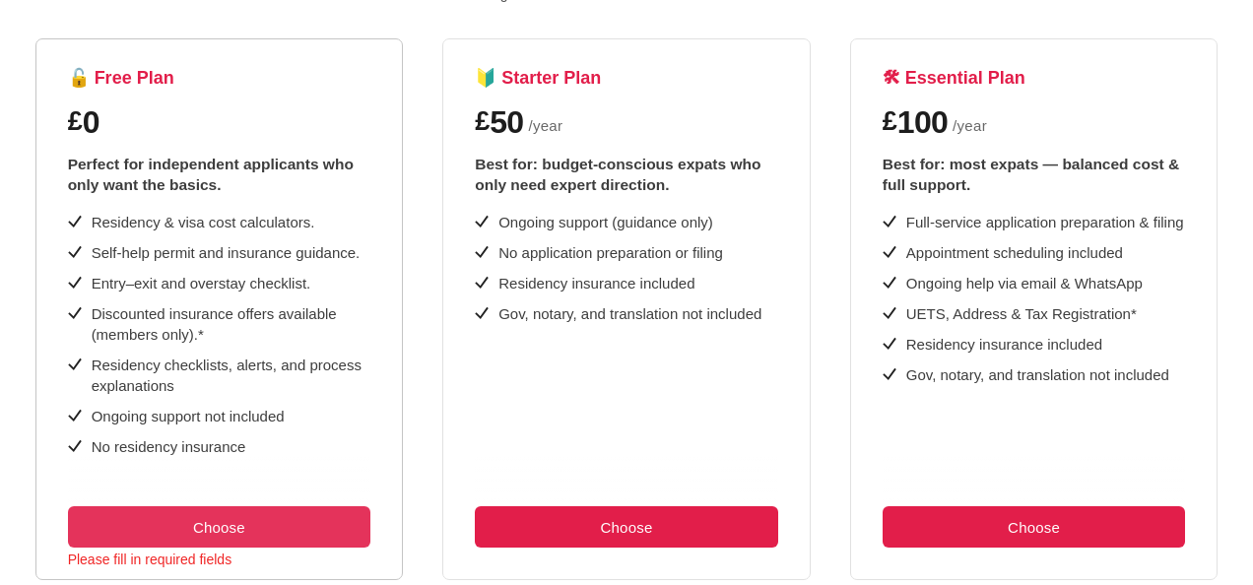
click at [225, 519] on button "Choose" at bounding box center [219, 526] width 303 height 41
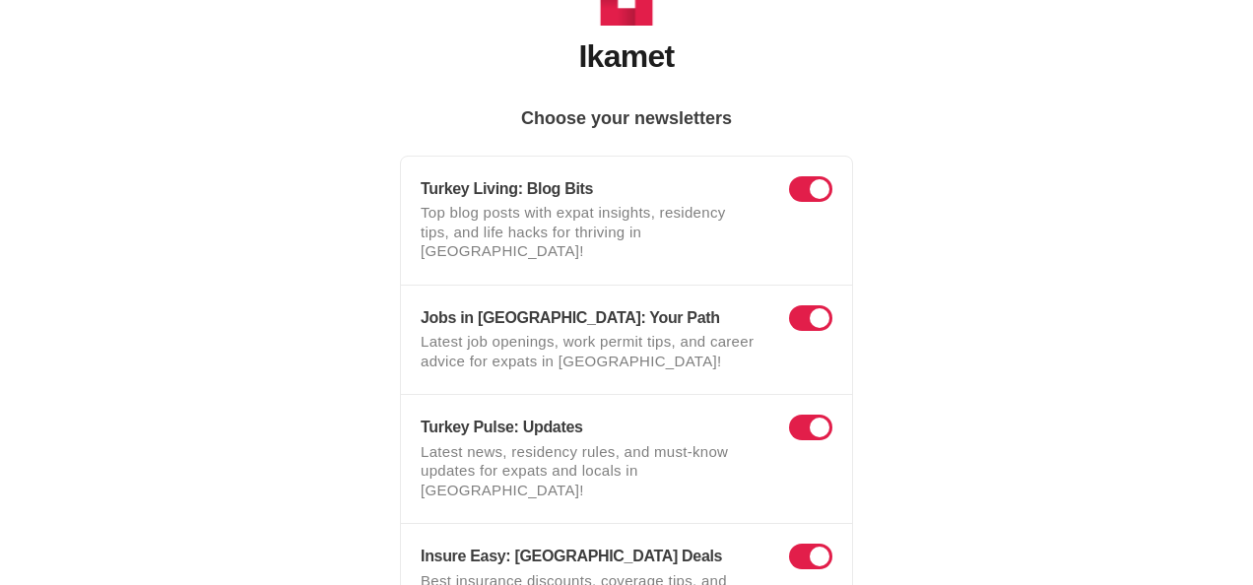
scroll to position [286, 0]
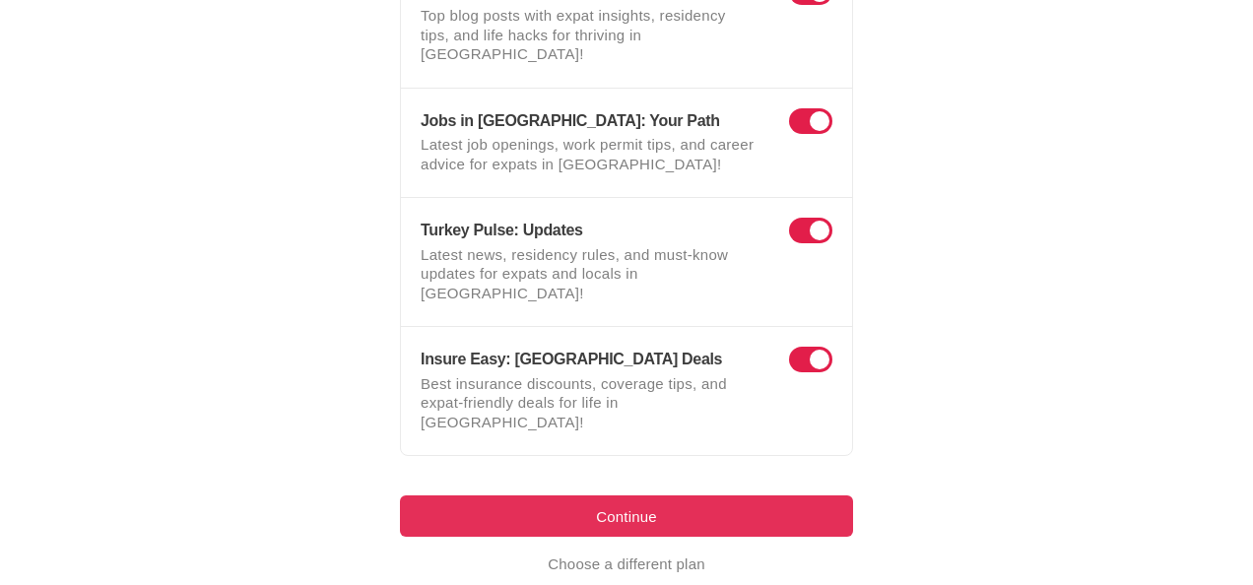
click at [595, 495] on button "Continue" at bounding box center [626, 515] width 453 height 41
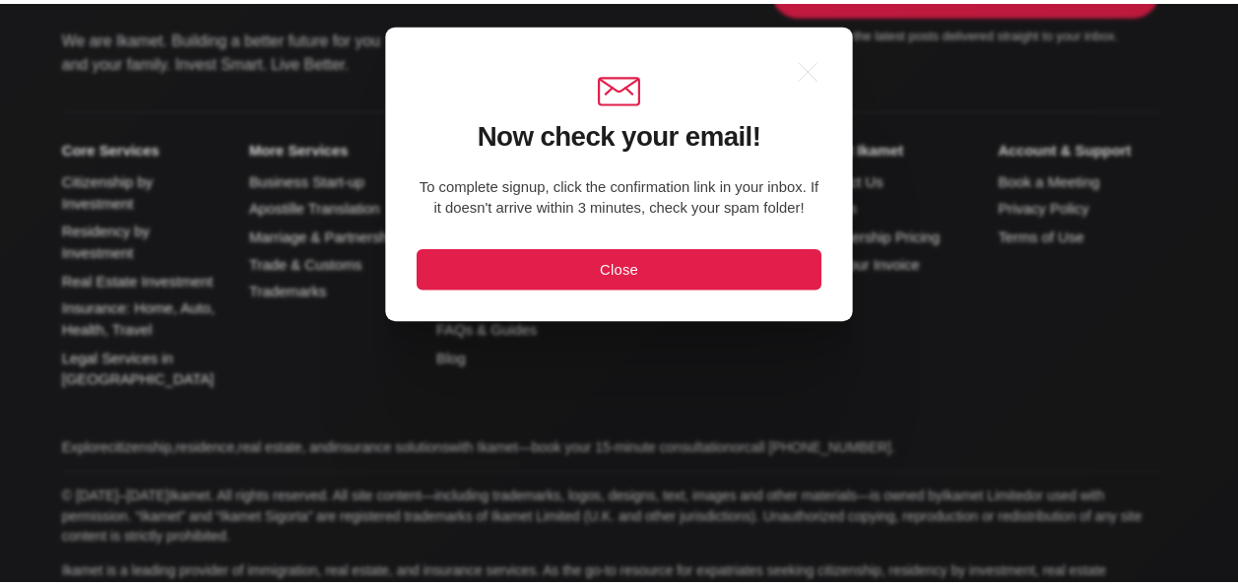
scroll to position [0, 0]
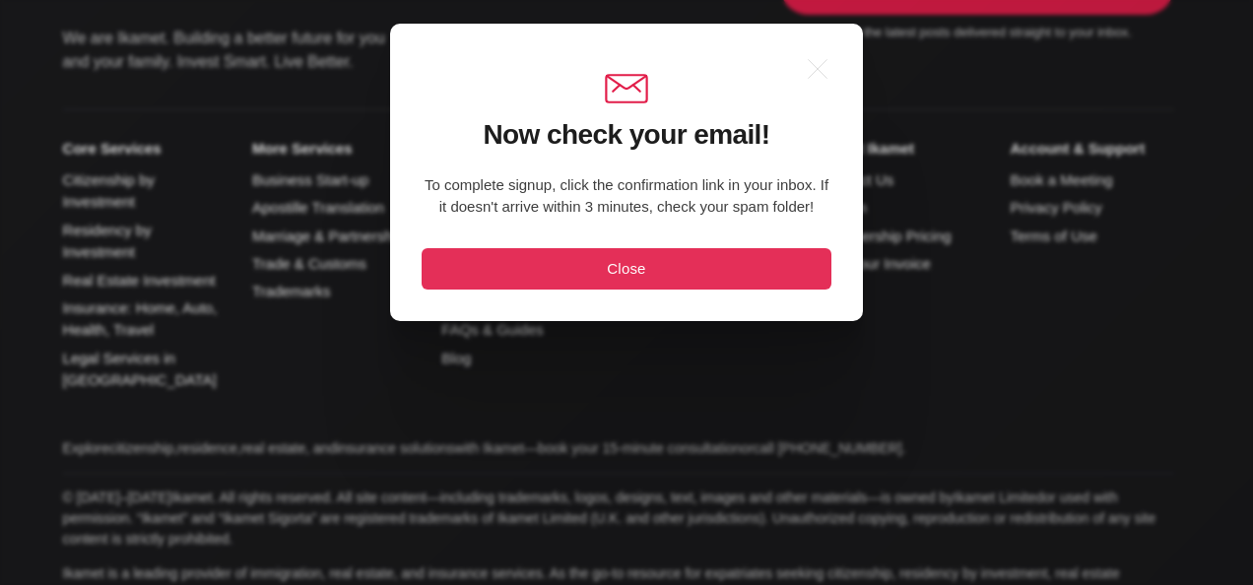
click at [599, 274] on button "Close" at bounding box center [626, 268] width 410 height 41
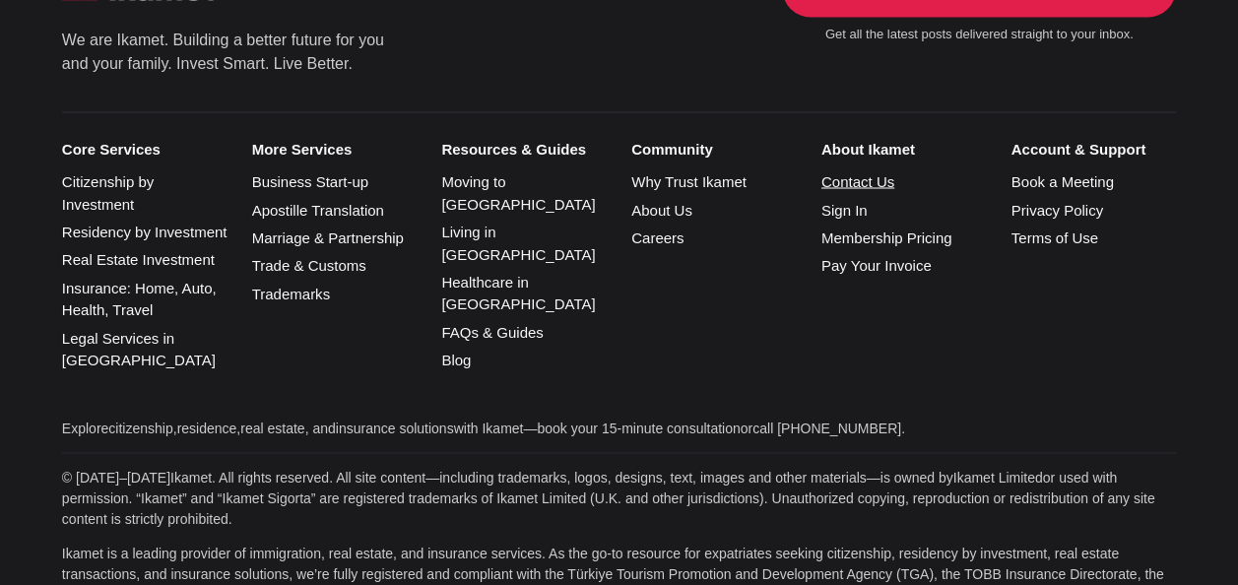
click at [878, 174] on link "Contact Us" at bounding box center [857, 180] width 73 height 17
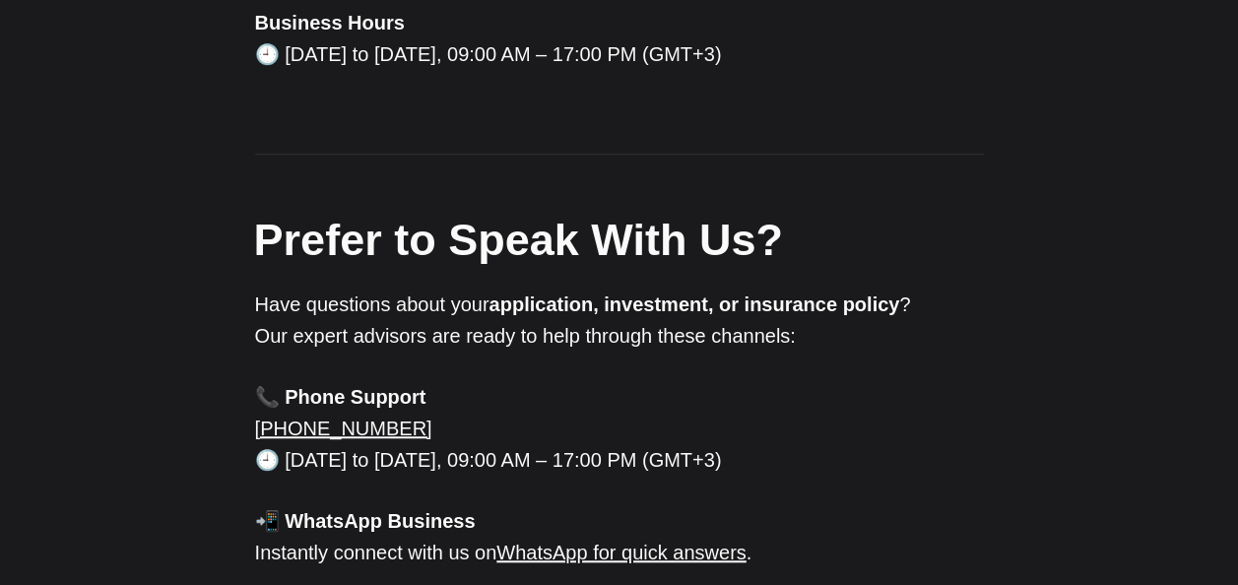
scroll to position [788, 0]
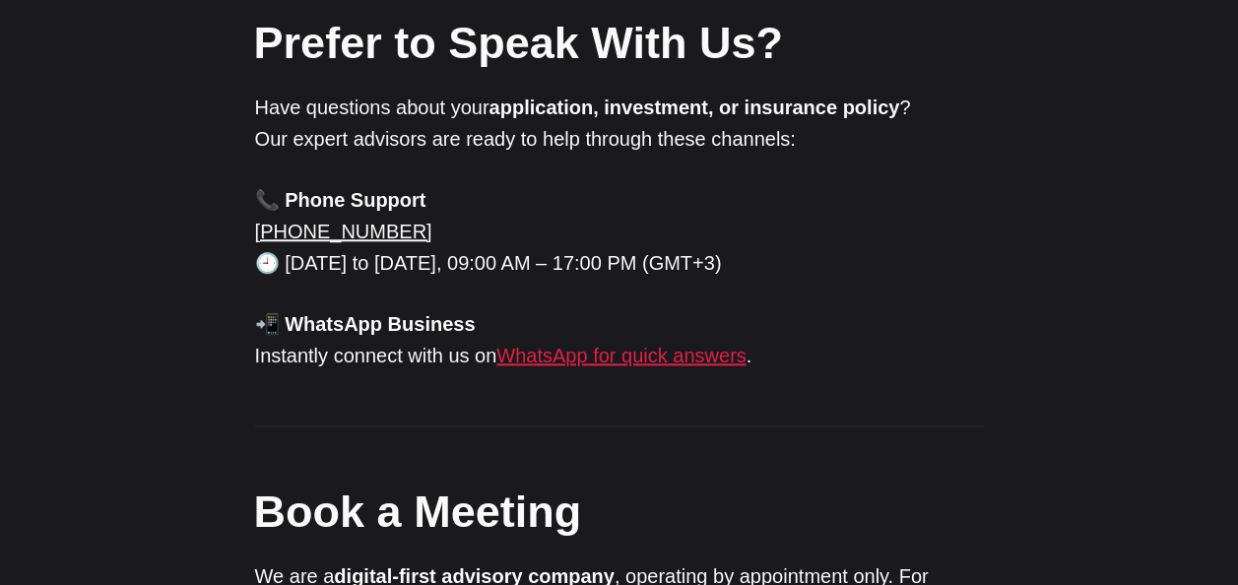
click at [705, 345] on link "WhatsApp for quick answers" at bounding box center [620, 356] width 249 height 22
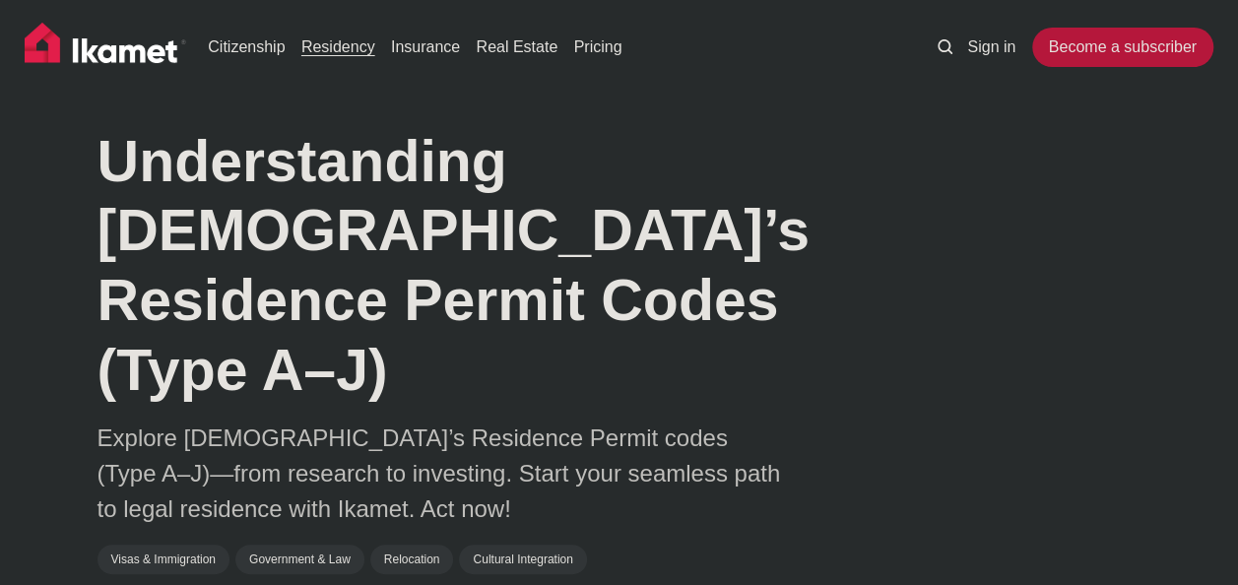
click at [315, 47] on link "Residency" at bounding box center [338, 47] width 74 height 24
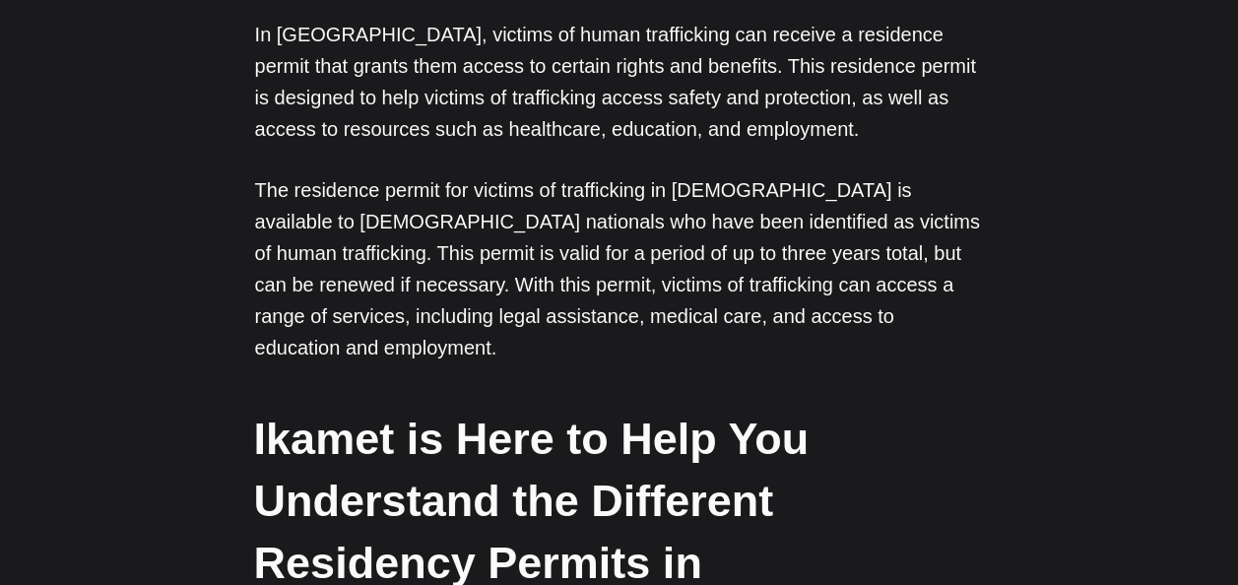
scroll to position [6106, 0]
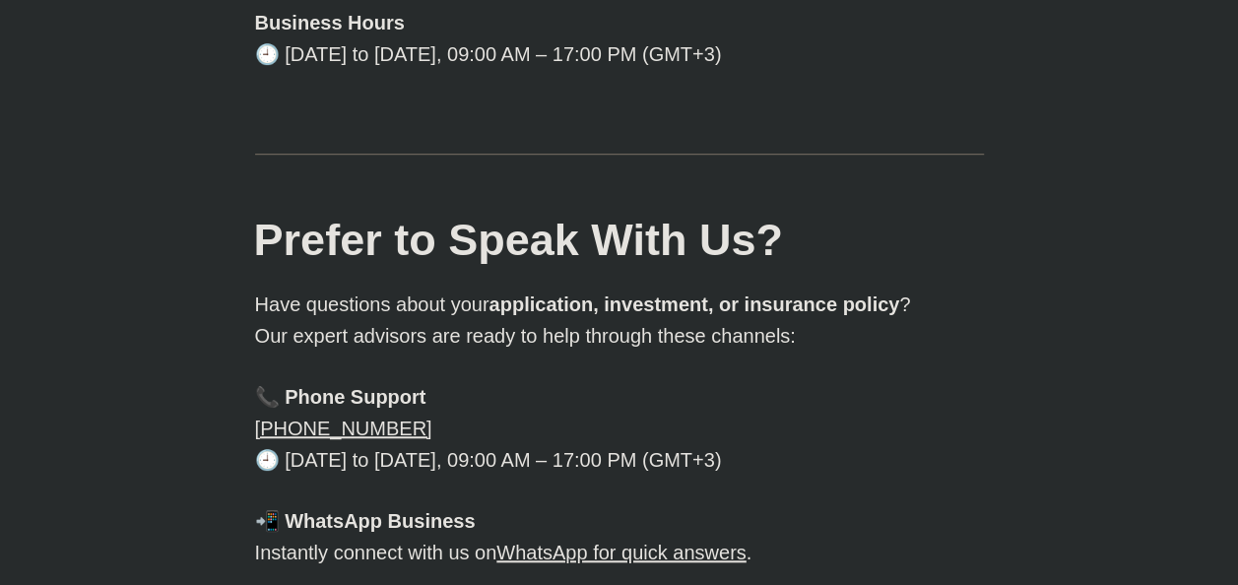
scroll to position [689, 0]
